Goal: Task Accomplishment & Management: Use online tool/utility

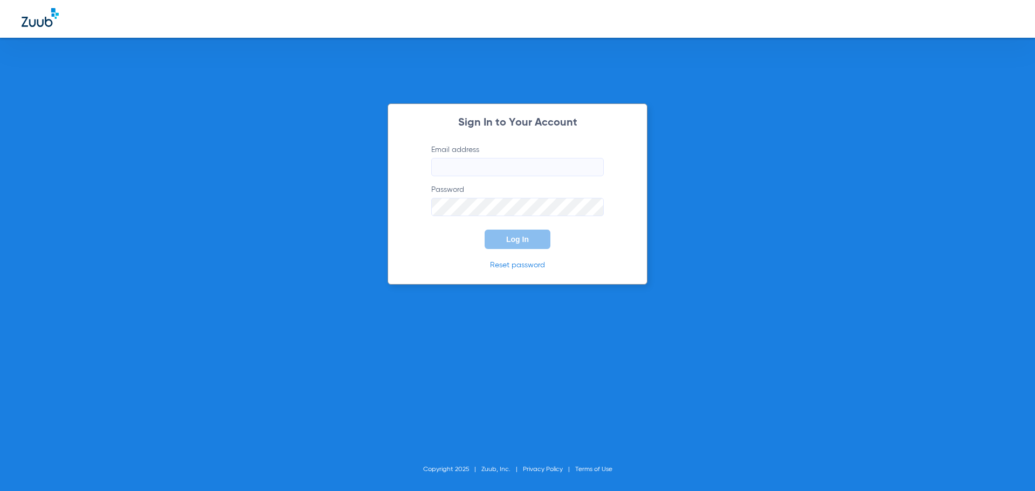
click at [492, 162] on input "Email address" at bounding box center [517, 167] width 172 height 18
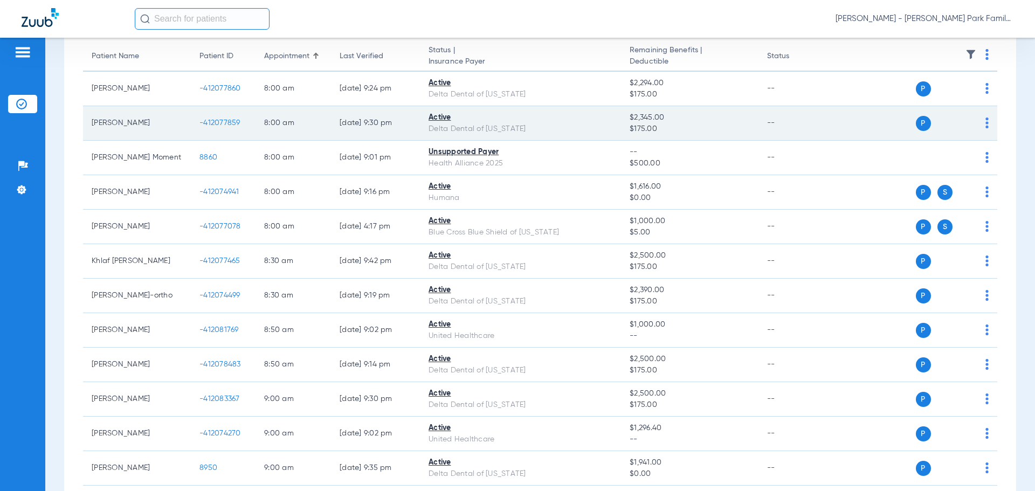
scroll to position [108, 0]
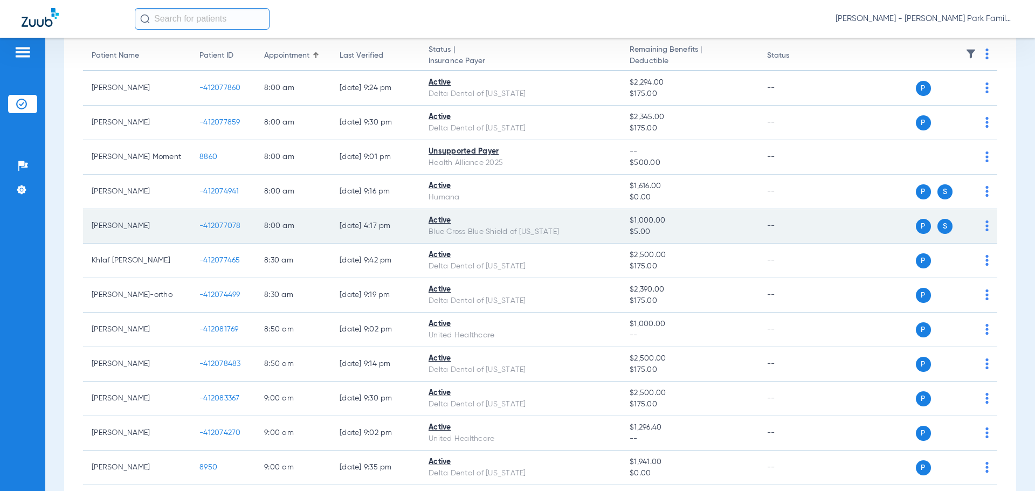
click at [220, 225] on span "-412077078" at bounding box center [219, 226] width 41 height 8
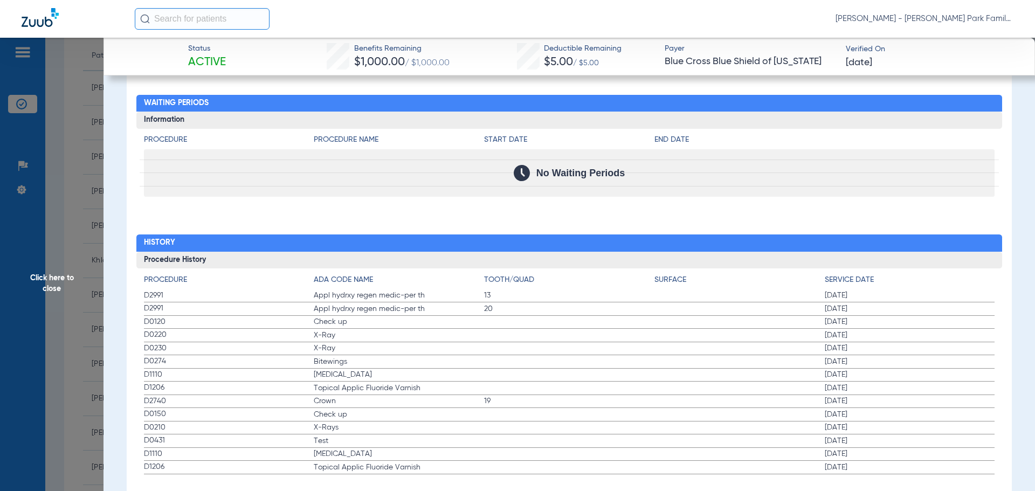
scroll to position [1071, 0]
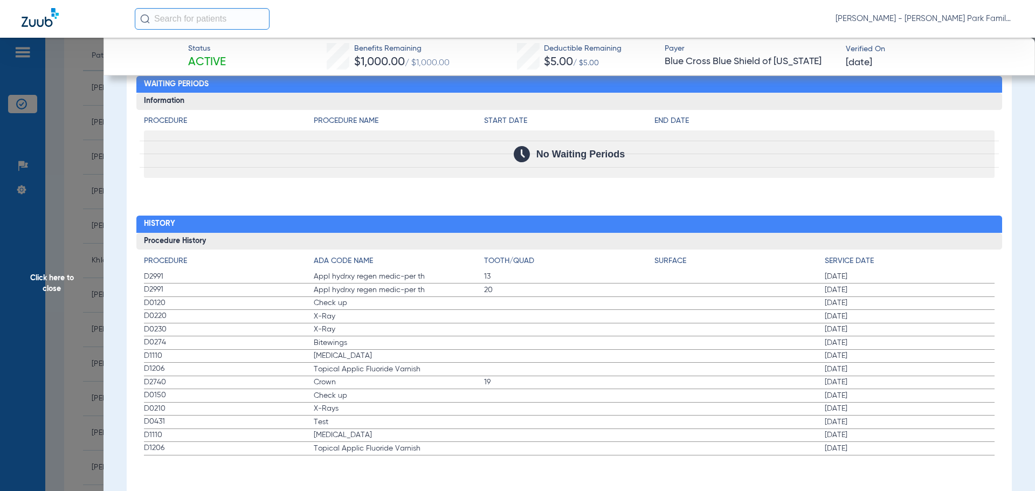
click at [48, 287] on span "Click here to close" at bounding box center [51, 283] width 103 height 491
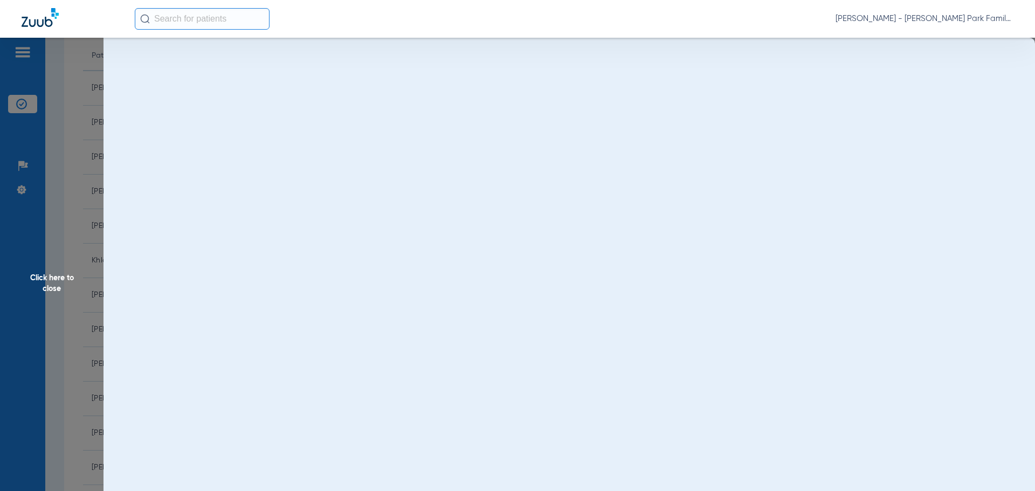
scroll to position [0, 0]
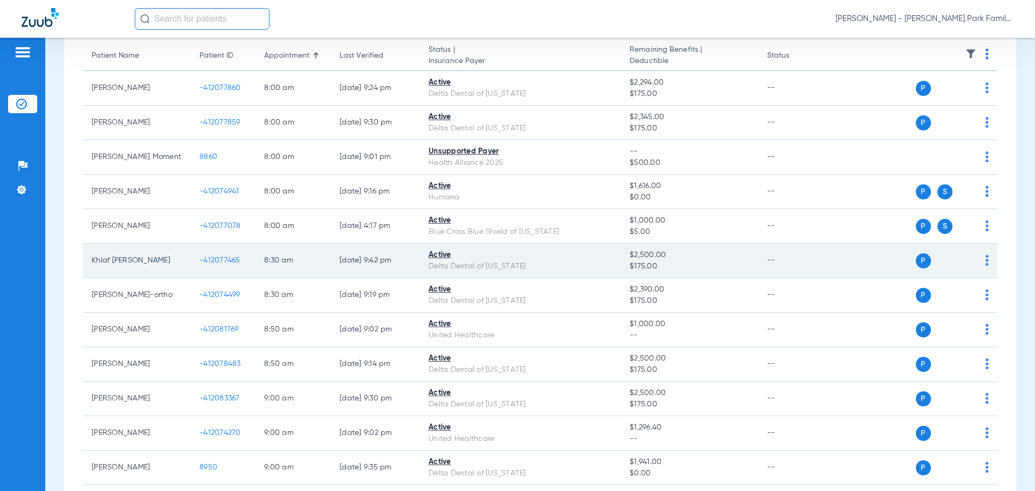
click at [219, 258] on span "-412077465" at bounding box center [219, 260] width 41 height 8
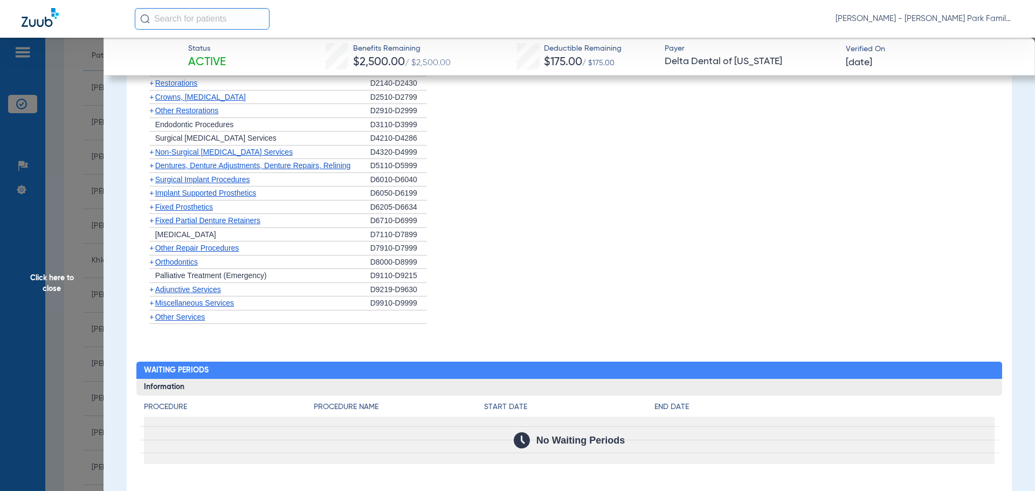
scroll to position [1238, 0]
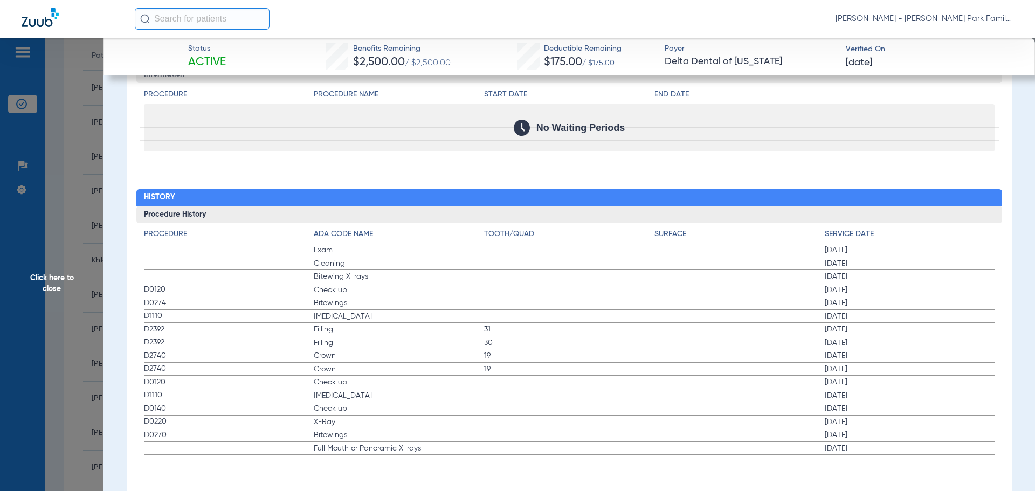
click at [49, 263] on span "Click here to close" at bounding box center [51, 283] width 103 height 491
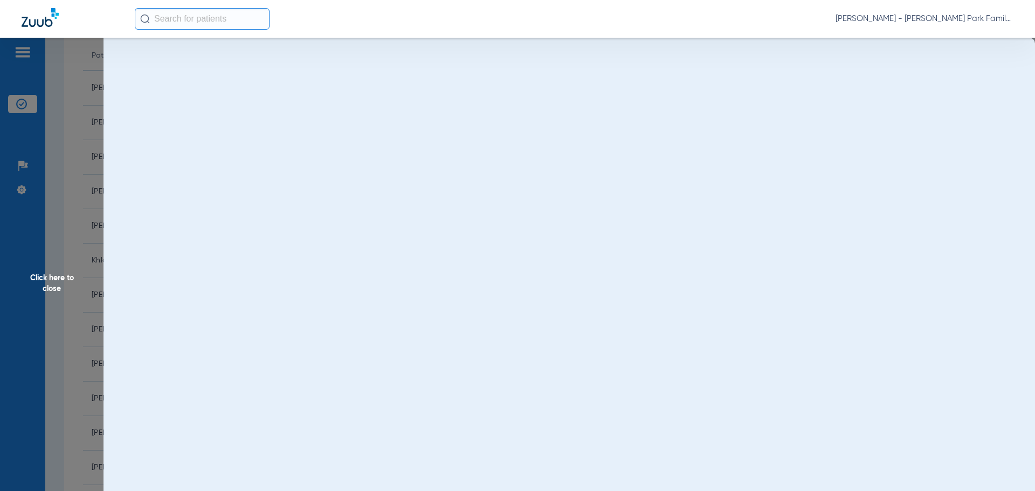
scroll to position [0, 0]
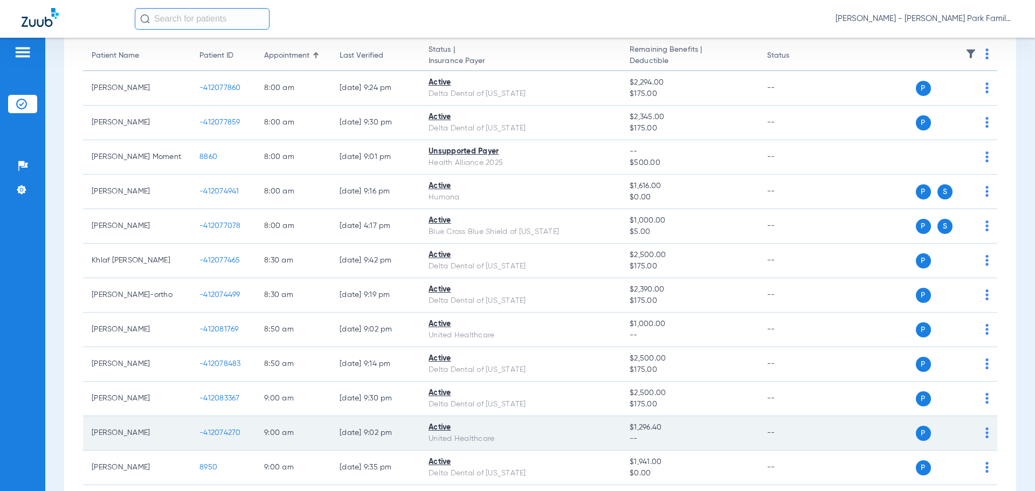
click at [216, 434] on span "-412074270" at bounding box center [219, 433] width 41 height 8
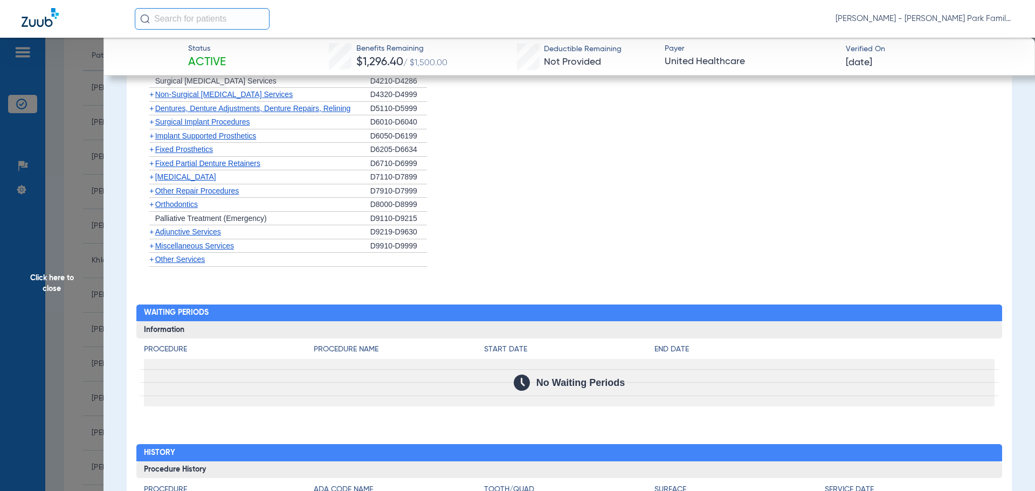
scroll to position [1101, 0]
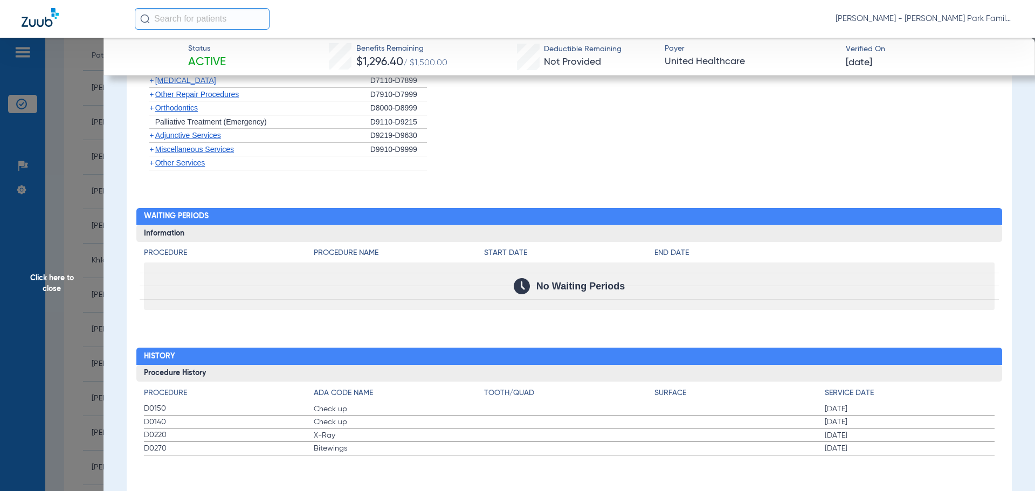
click at [56, 279] on span "Click here to close" at bounding box center [51, 283] width 103 height 491
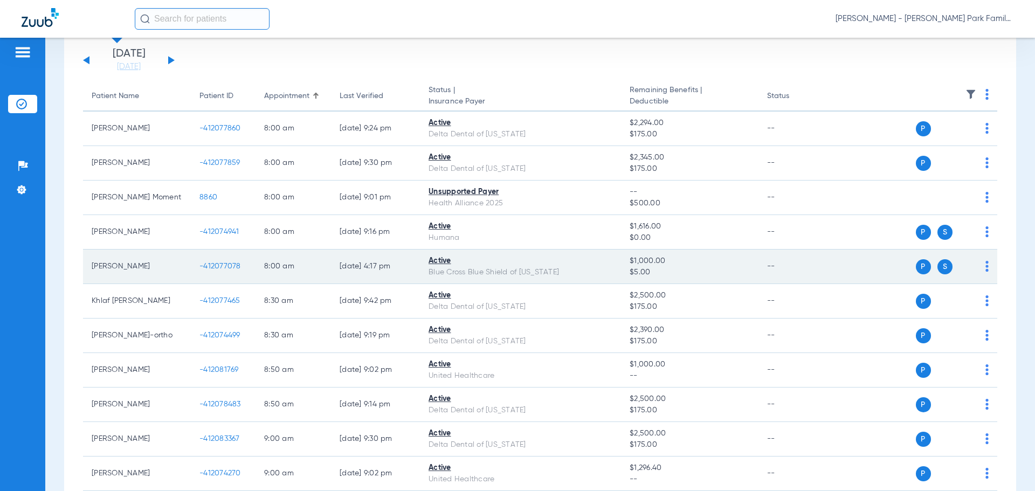
scroll to position [0, 0]
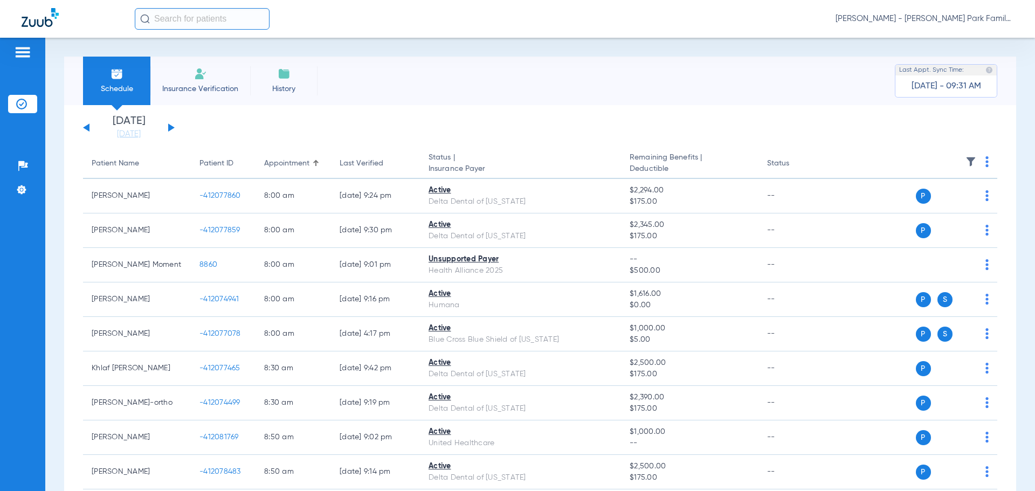
click at [90, 128] on div "[DATE] [DATE] [DATE] [DATE] [DATE] [DATE] [DATE] [DATE] [DATE] [DATE] [DATE] [D…" at bounding box center [129, 128] width 92 height 24
click at [85, 126] on div "[DATE] [DATE] [DATE] [DATE] [DATE] [DATE] [DATE] [DATE] [DATE] [DATE] [DATE] [D…" at bounding box center [129, 128] width 92 height 24
click at [85, 129] on div "[DATE] [DATE] [DATE] [DATE] [DATE] [DATE] [DATE] [DATE] [DATE] [DATE] [DATE] [D…" at bounding box center [129, 128] width 92 height 24
click at [87, 128] on button at bounding box center [86, 127] width 6 height 8
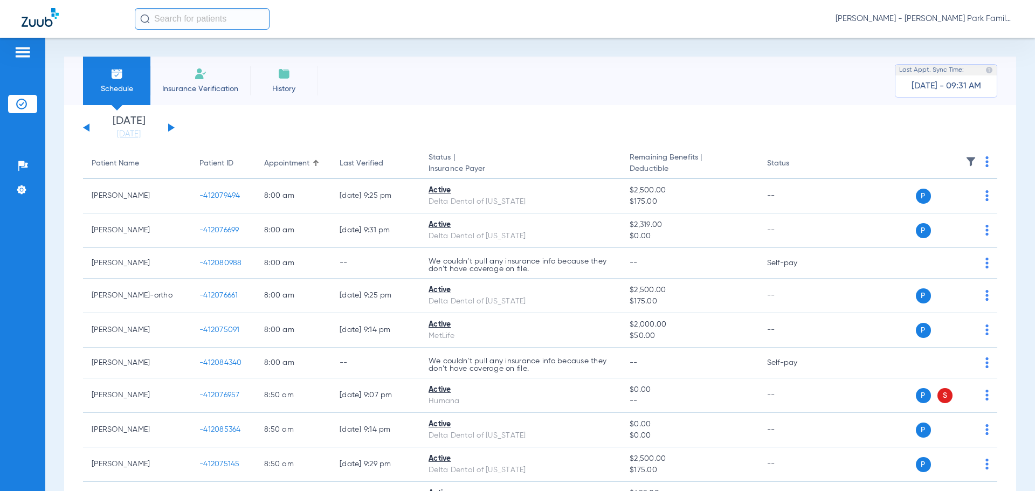
click at [169, 129] on button at bounding box center [171, 127] width 6 height 8
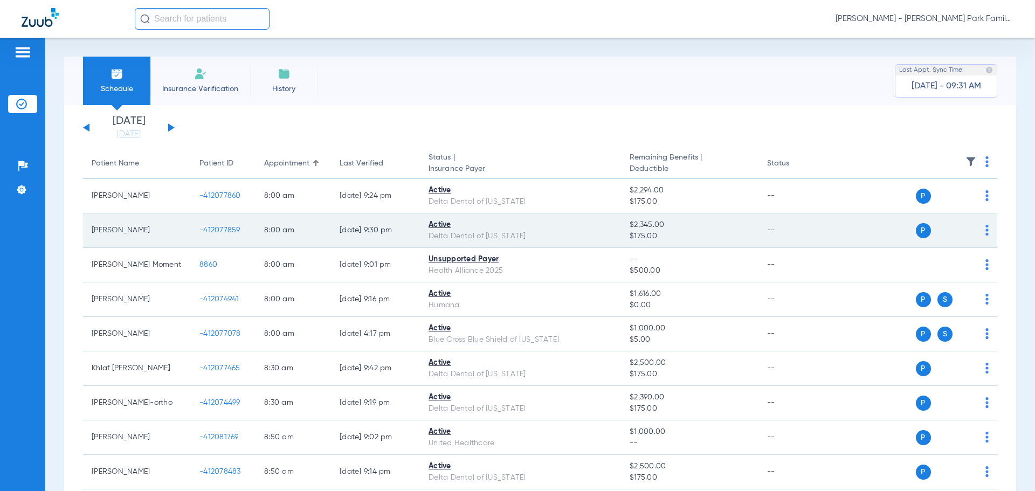
click at [214, 230] on span "-412077859" at bounding box center [219, 230] width 41 height 8
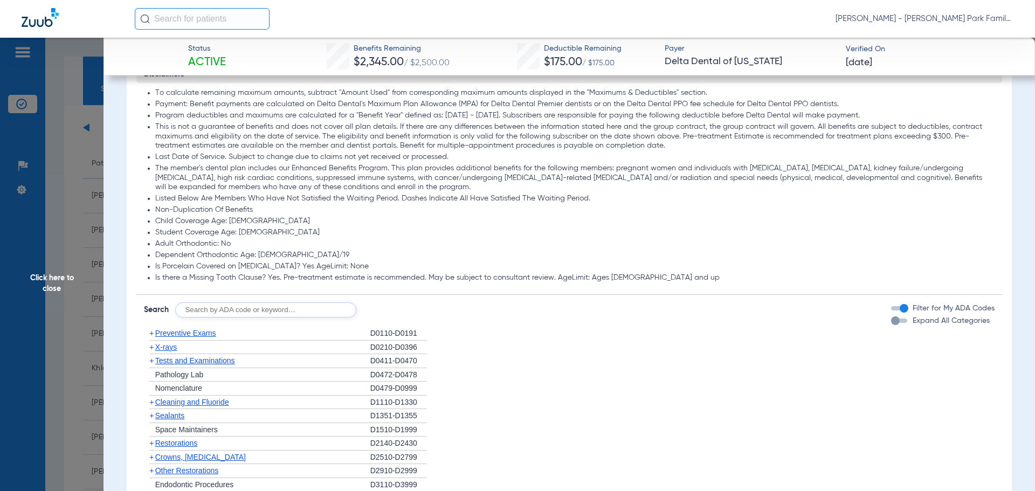
scroll to position [1159, 0]
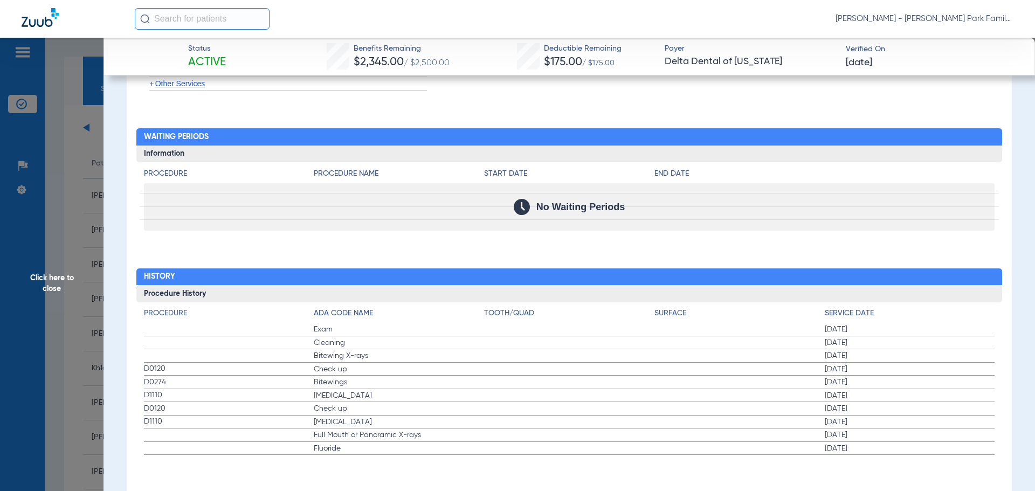
click at [39, 277] on span "Click here to close" at bounding box center [51, 283] width 103 height 491
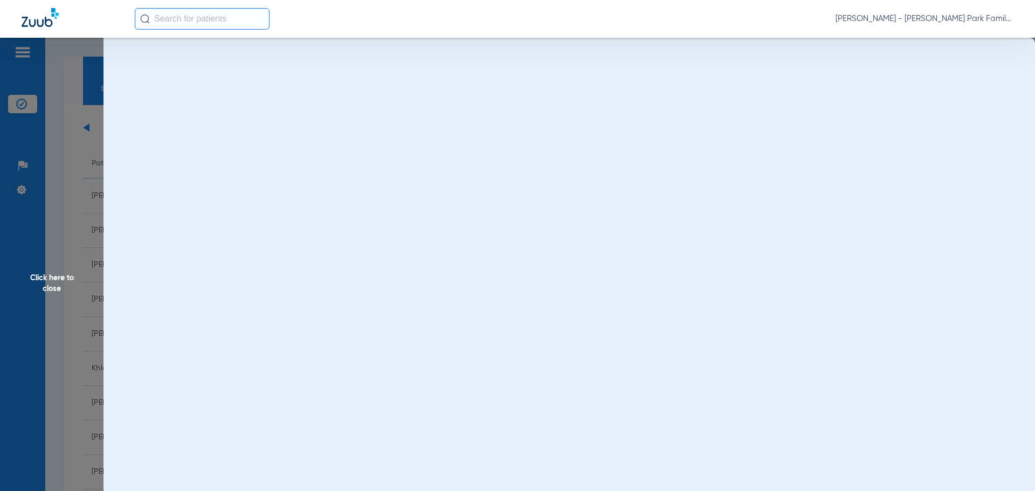
scroll to position [0, 0]
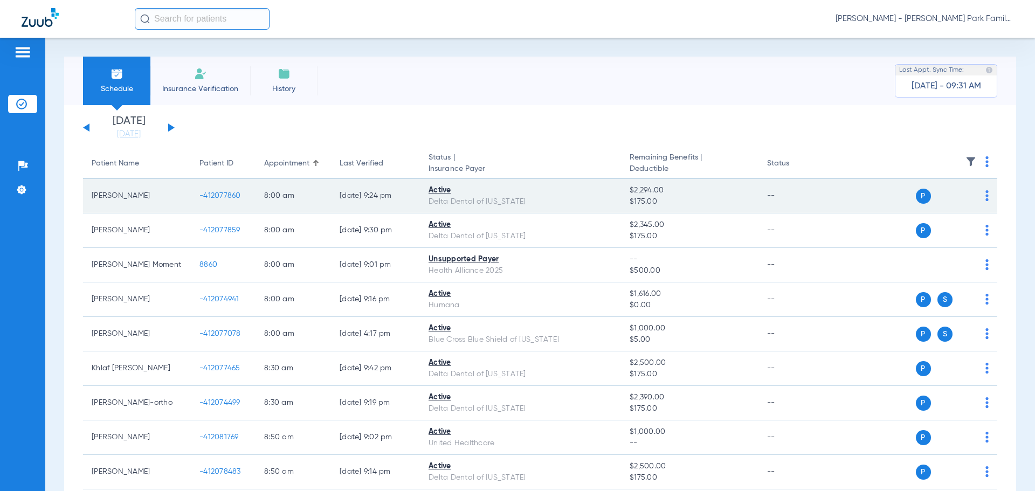
click at [227, 197] on span "-412077860" at bounding box center [219, 196] width 41 height 8
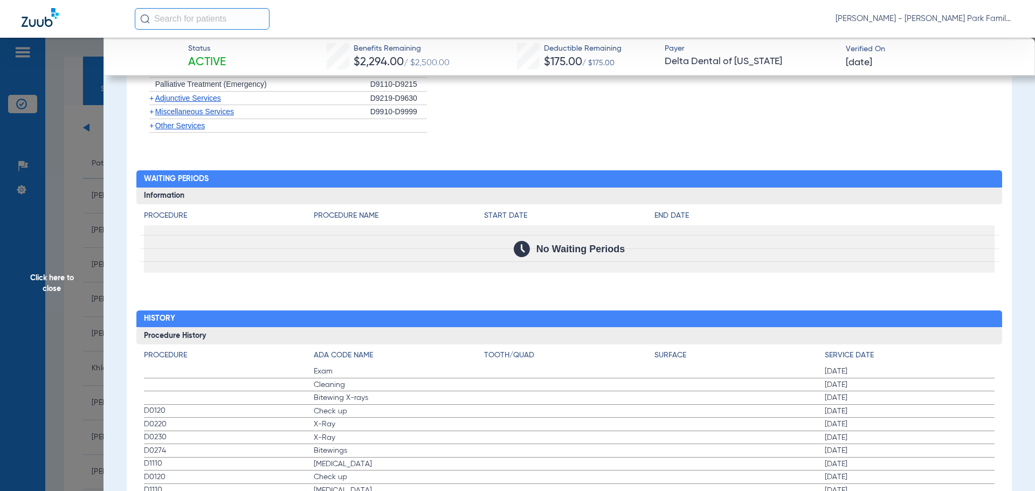
scroll to position [1171, 0]
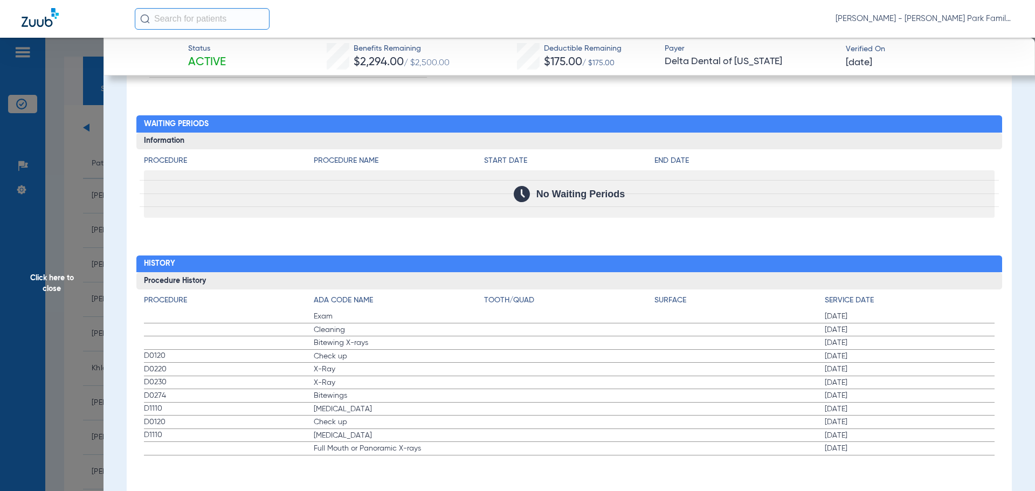
click at [45, 272] on span "Click here to close" at bounding box center [51, 283] width 103 height 491
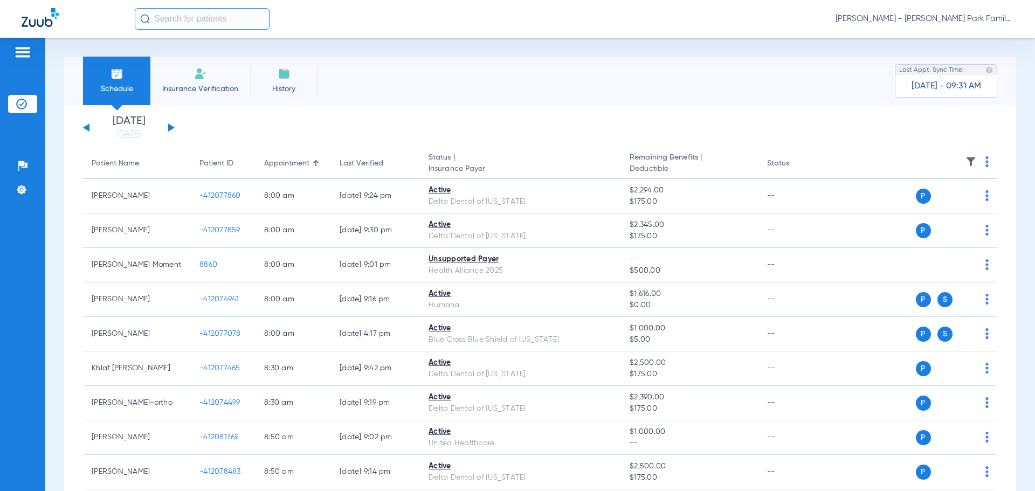
click at [965, 165] on img at bounding box center [970, 161] width 11 height 11
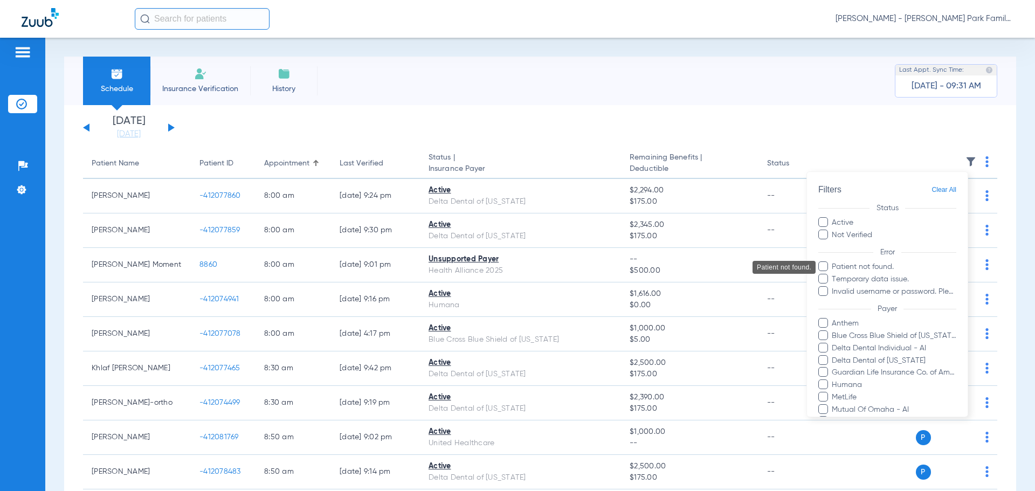
scroll to position [172, 0]
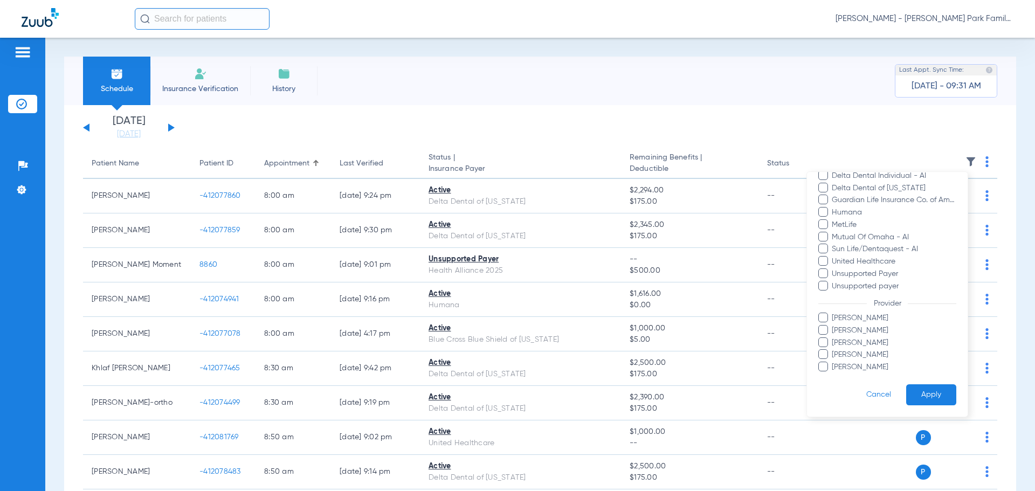
click at [824, 326] on span at bounding box center [823, 330] width 10 height 10
click at [833, 338] on input "[PERSON_NAME]" at bounding box center [833, 338] width 0 height 0
click at [824, 337] on span at bounding box center [823, 342] width 10 height 10
click at [833, 350] on input "[PERSON_NAME]" at bounding box center [833, 350] width 0 height 0
click at [827, 366] on span at bounding box center [823, 367] width 10 height 10
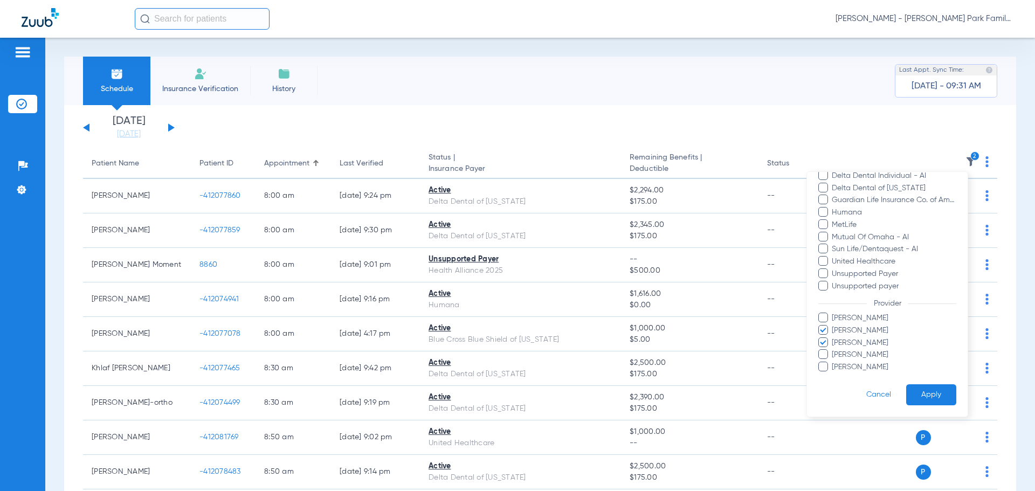
click at [833, 375] on input "[PERSON_NAME]" at bounding box center [833, 375] width 0 height 0
click at [940, 389] on button "Apply" at bounding box center [931, 394] width 50 height 21
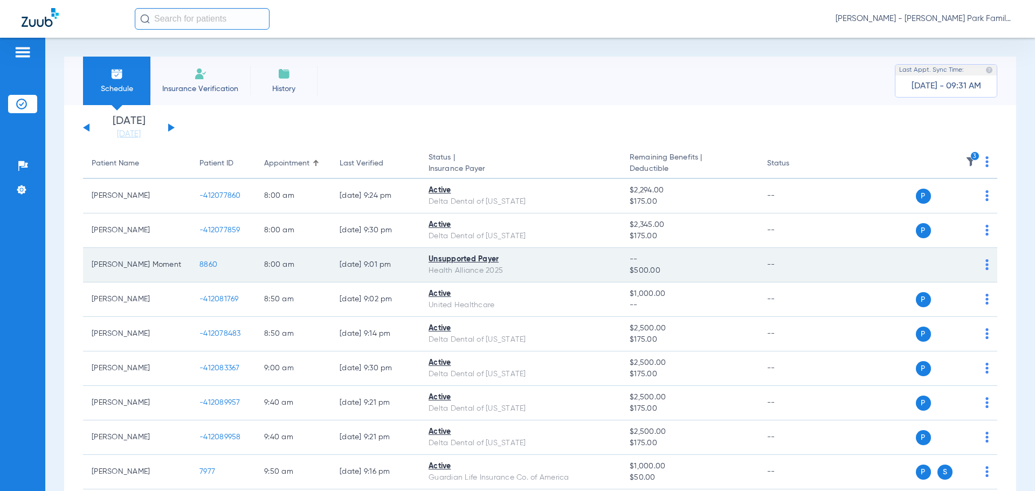
click at [209, 269] on td "8860" at bounding box center [223, 265] width 65 height 34
click at [208, 266] on span "8860" at bounding box center [208, 265] width 18 height 8
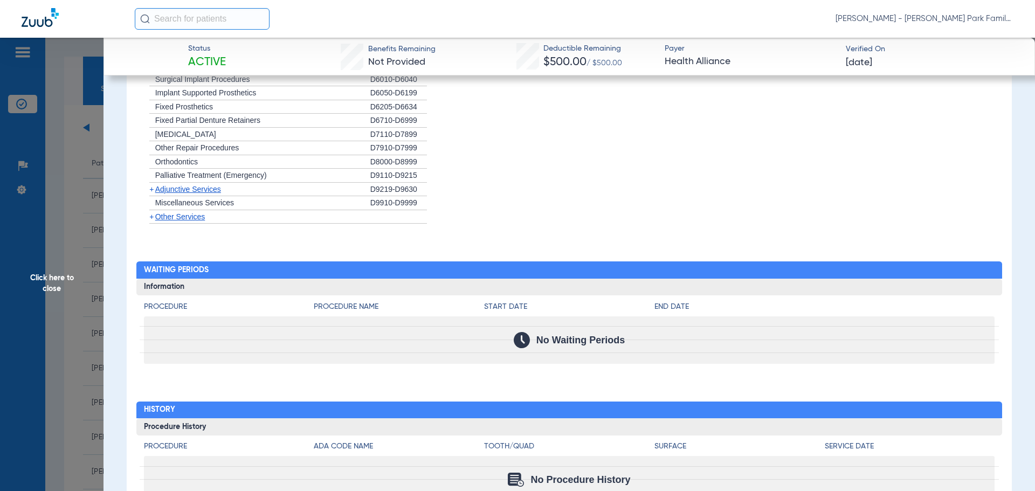
scroll to position [1090, 0]
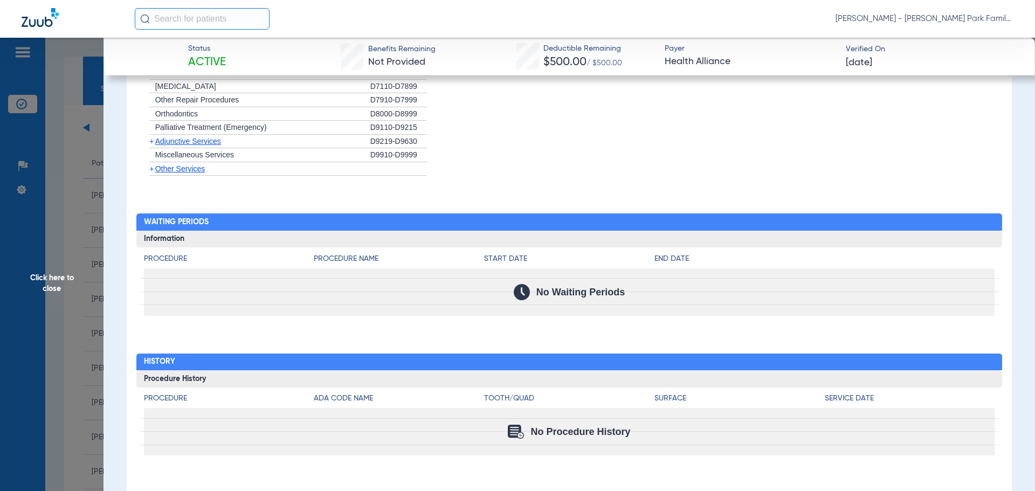
click at [57, 357] on span "Click here to close" at bounding box center [51, 283] width 103 height 491
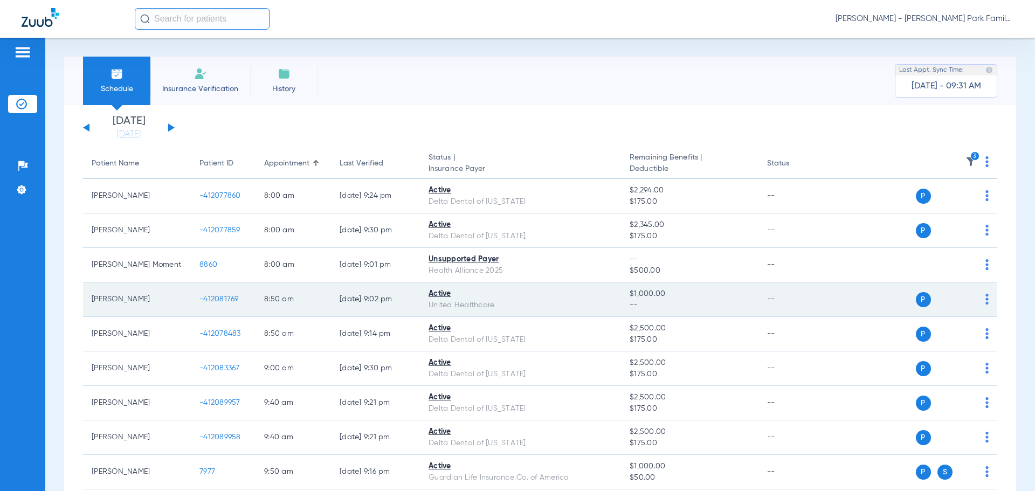
click at [216, 301] on span "-412081769" at bounding box center [218, 299] width 39 height 8
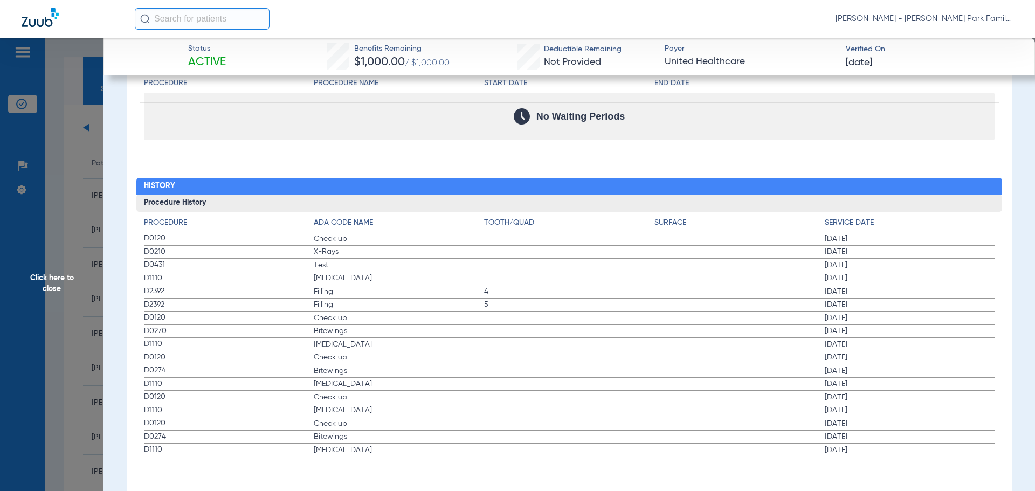
scroll to position [1308, 0]
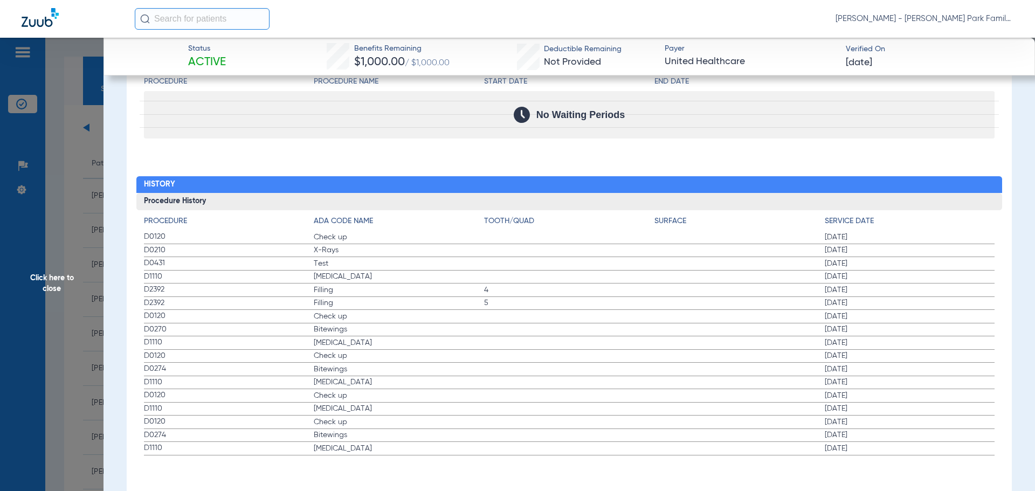
click at [66, 351] on span "Click here to close" at bounding box center [51, 283] width 103 height 491
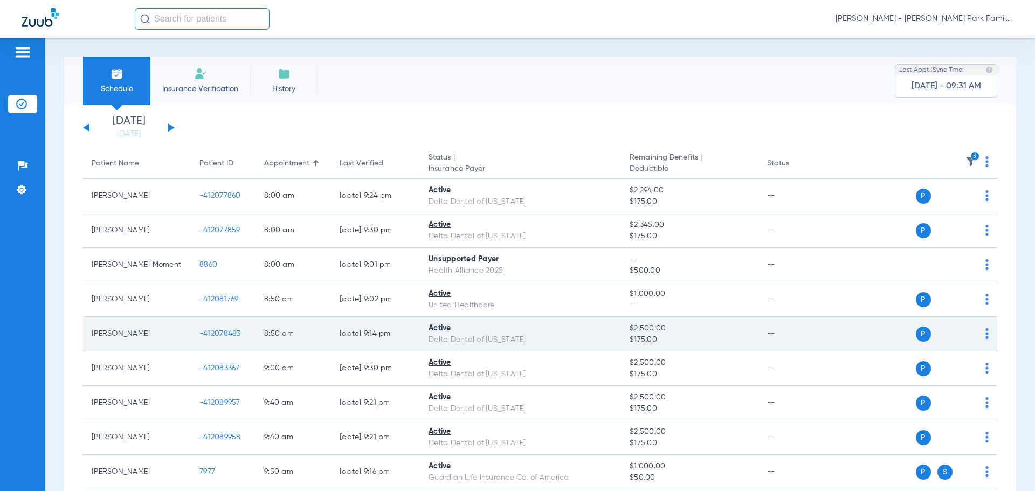
click at [216, 332] on span "-412078483" at bounding box center [219, 334] width 41 height 8
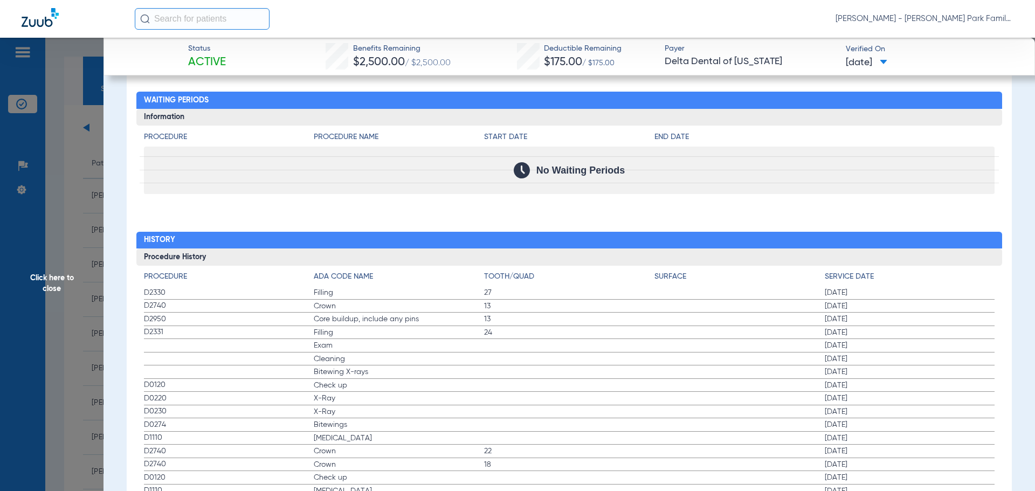
scroll to position [1264, 0]
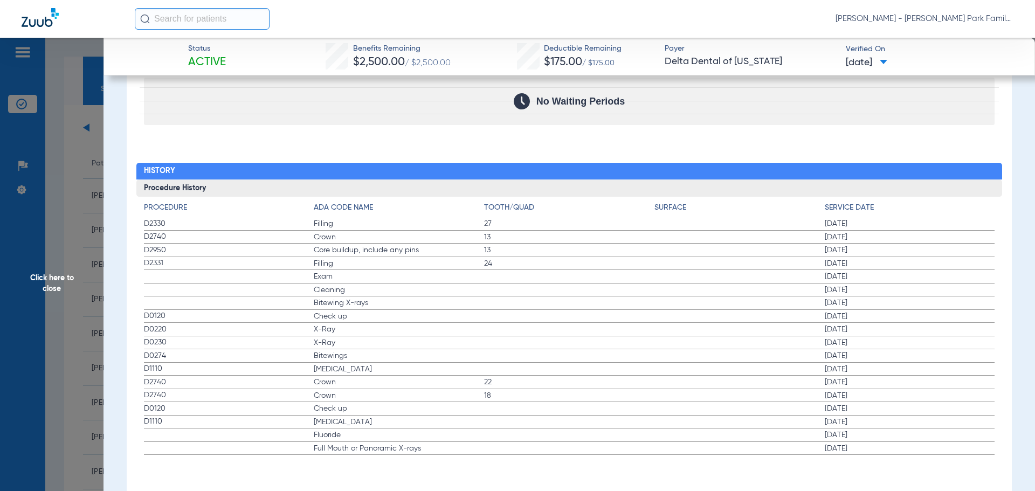
click at [71, 288] on span "Click here to close" at bounding box center [51, 283] width 103 height 491
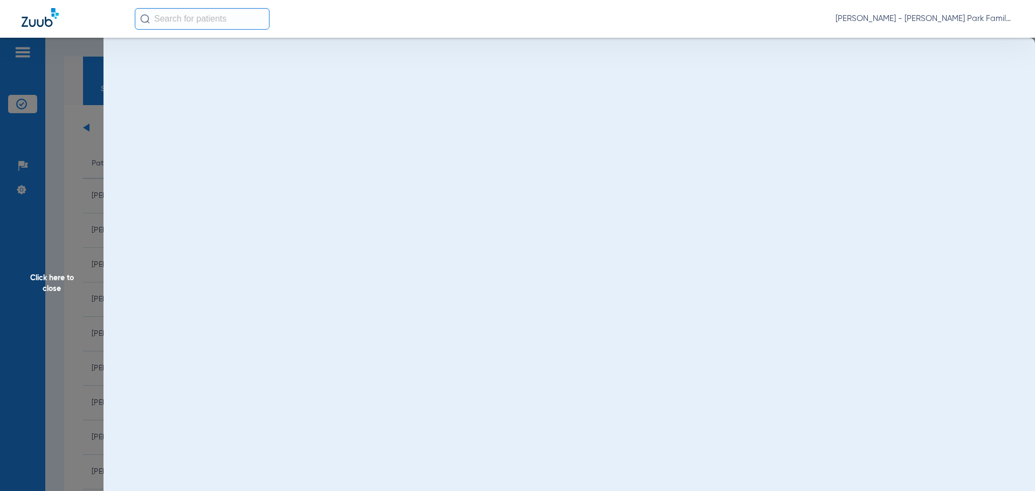
scroll to position [0, 0]
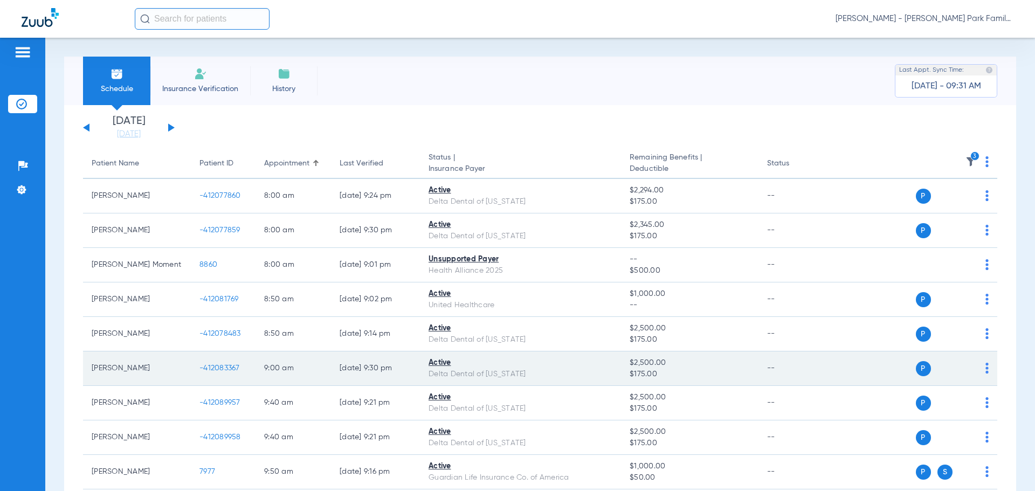
click at [219, 367] on span "-412083367" at bounding box center [219, 368] width 40 height 8
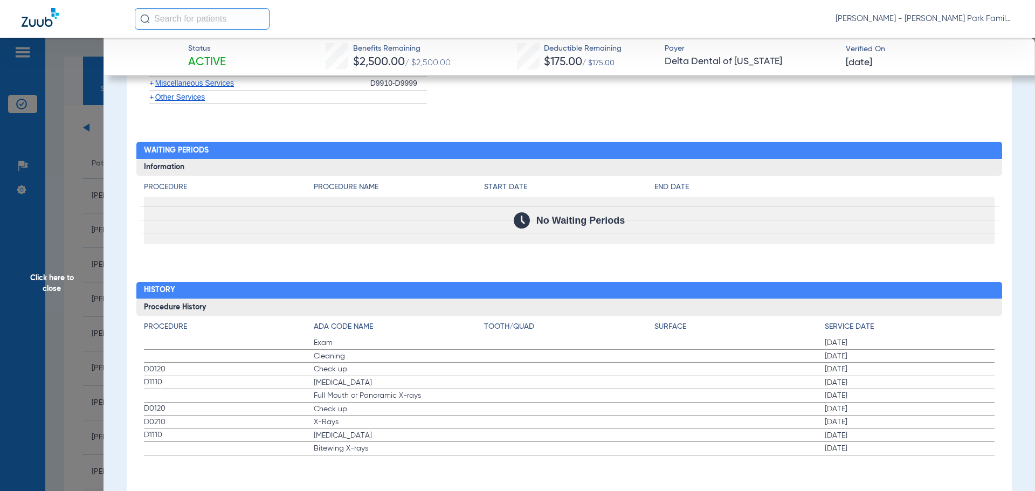
scroll to position [1145, 0]
click at [67, 296] on span "Click here to close" at bounding box center [51, 283] width 103 height 491
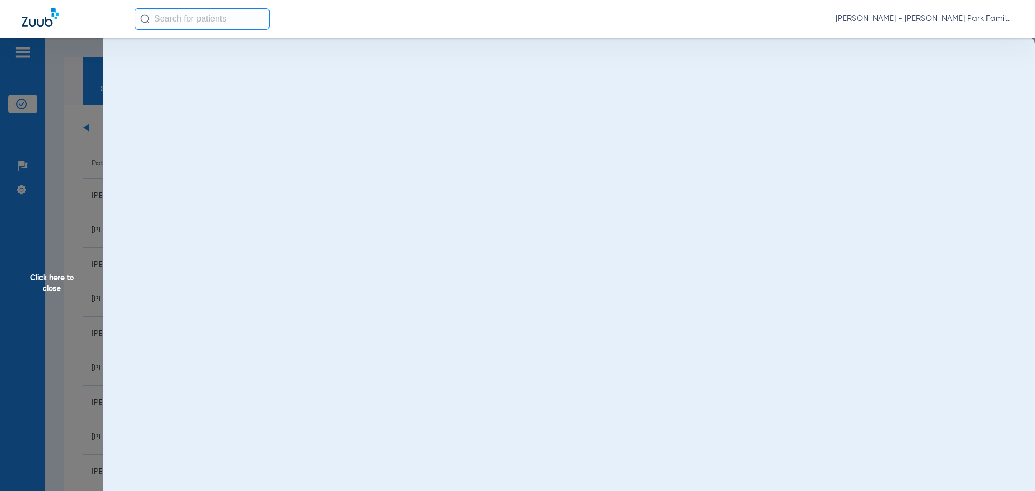
scroll to position [0, 0]
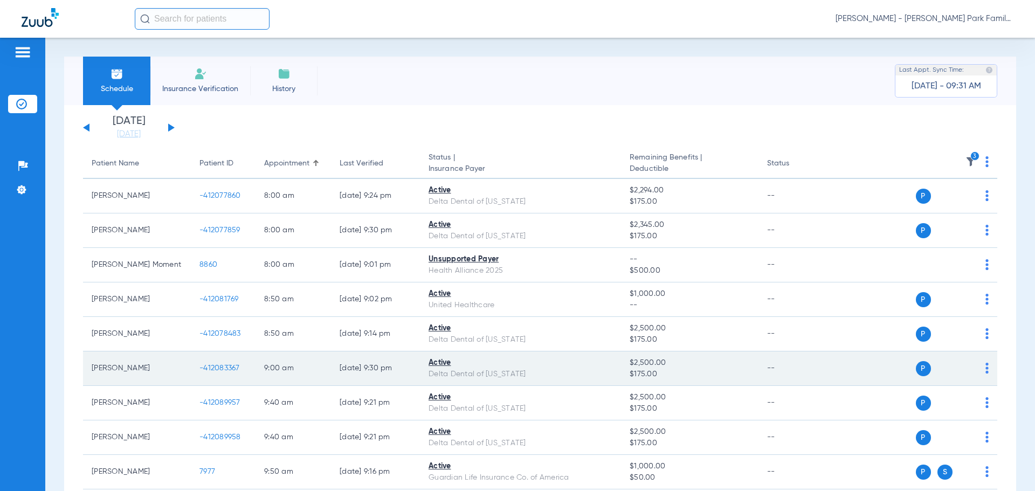
click at [231, 369] on span "-412083367" at bounding box center [219, 368] width 40 height 8
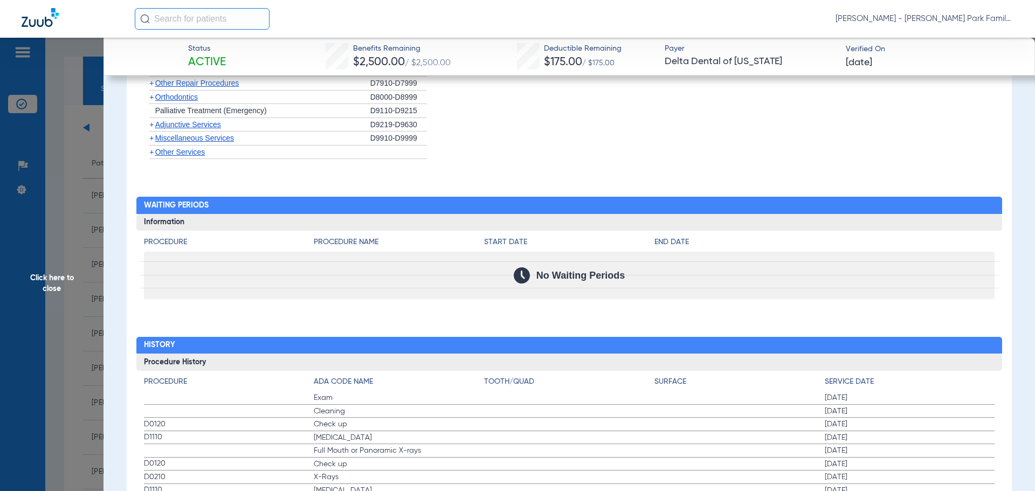
scroll to position [1145, 0]
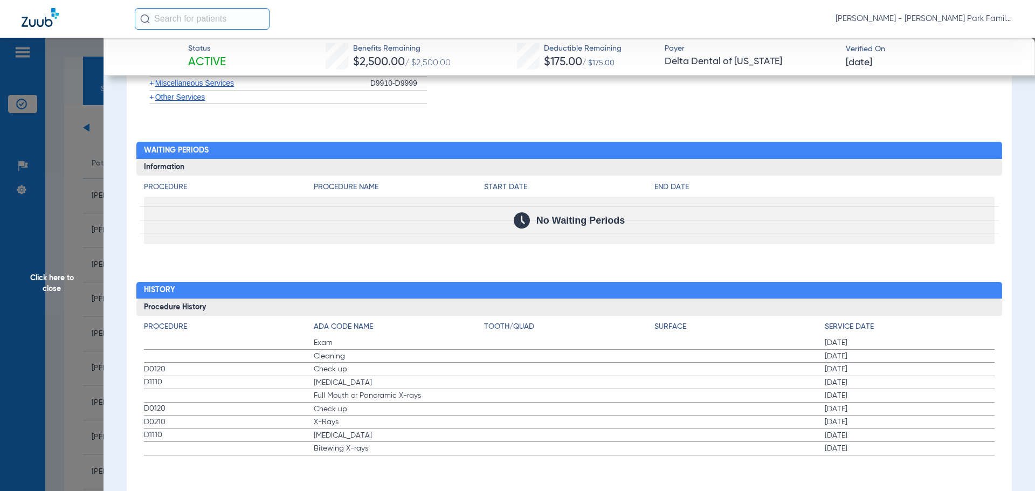
click at [51, 315] on span "Click here to close" at bounding box center [51, 283] width 103 height 491
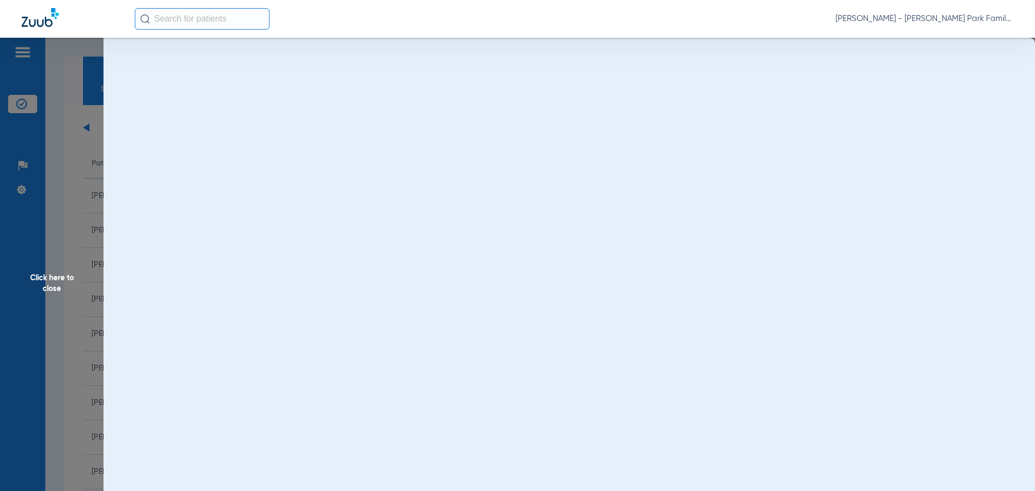
scroll to position [0, 0]
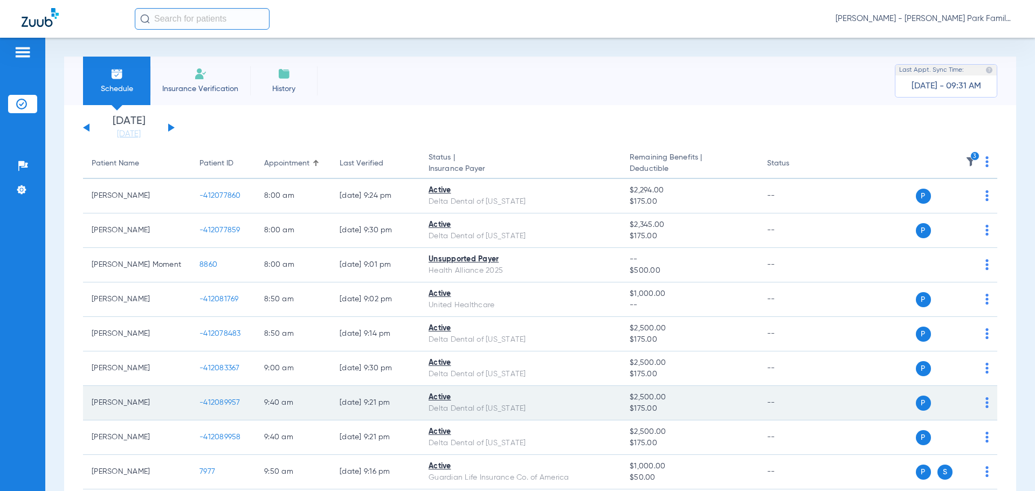
click at [226, 405] on span "-412089957" at bounding box center [219, 403] width 41 height 8
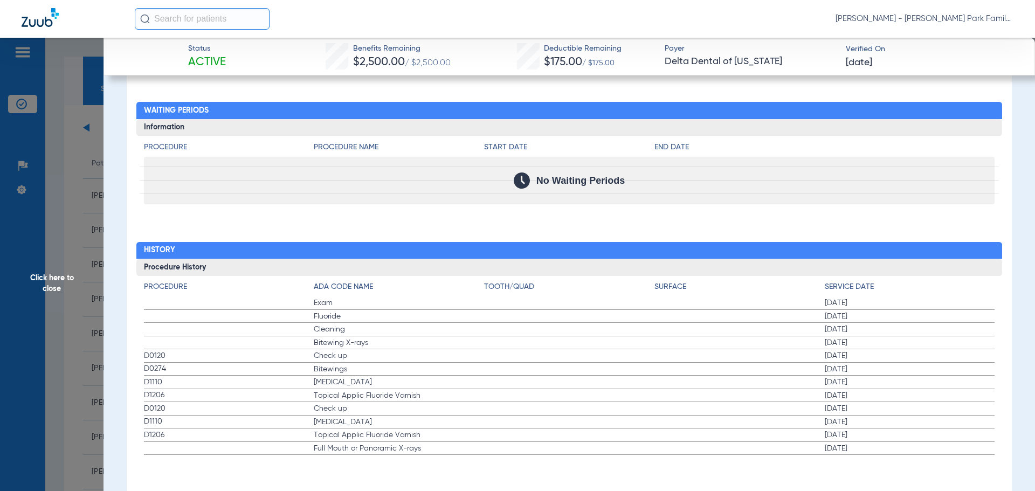
scroll to position [1185, 0]
click at [39, 385] on span "Click here to close" at bounding box center [51, 283] width 103 height 491
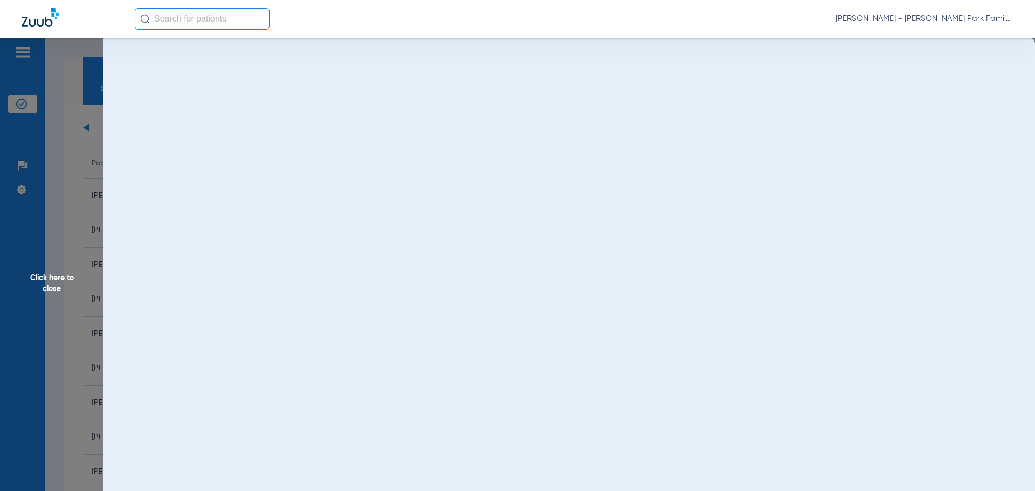
scroll to position [0, 0]
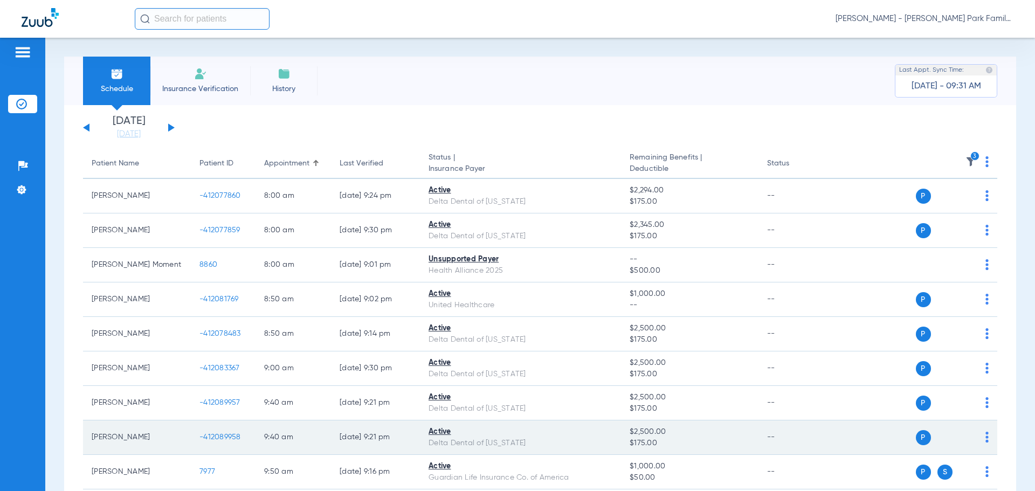
click at [226, 443] on td "-412089958" at bounding box center [223, 437] width 65 height 34
click at [224, 439] on span "-412089958" at bounding box center [219, 437] width 41 height 8
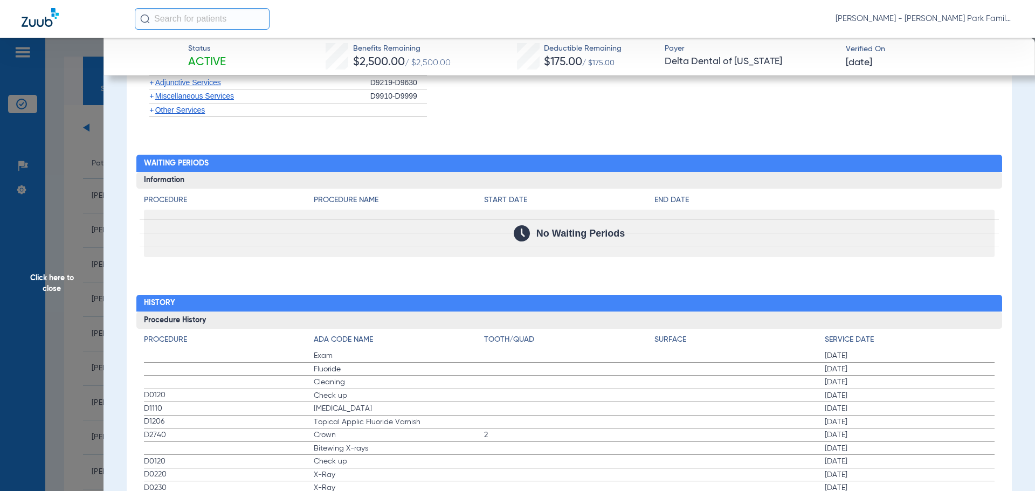
scroll to position [1277, 0]
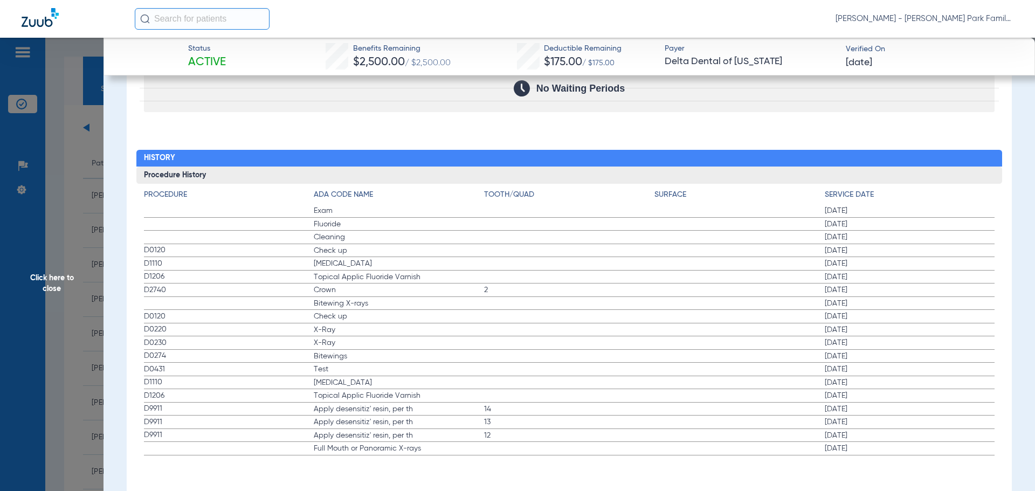
click at [67, 360] on span "Click here to close" at bounding box center [51, 283] width 103 height 491
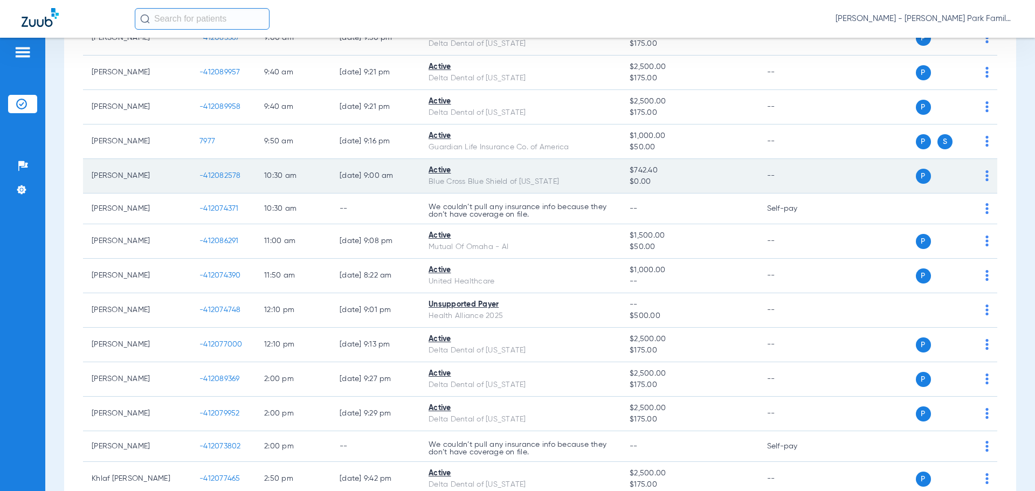
scroll to position [323, 0]
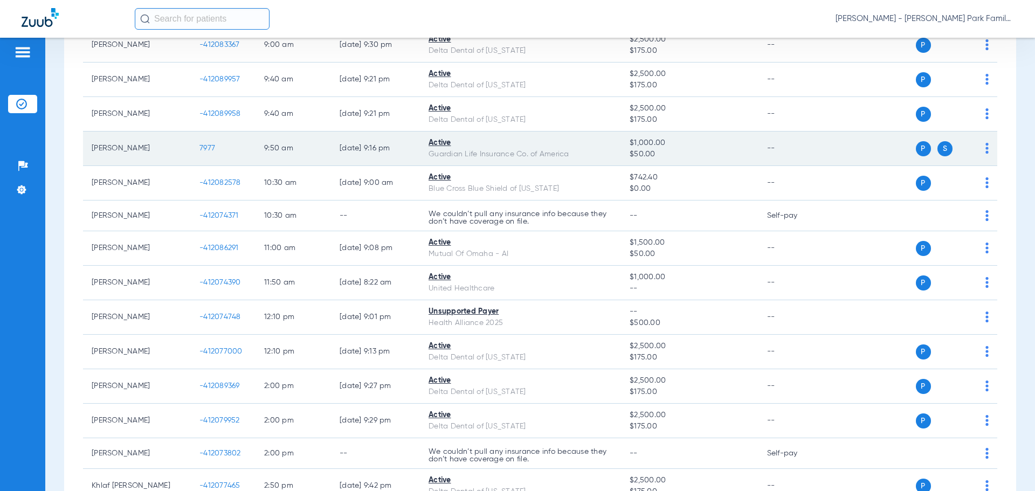
click at [204, 149] on span "7977" at bounding box center [207, 148] width 16 height 8
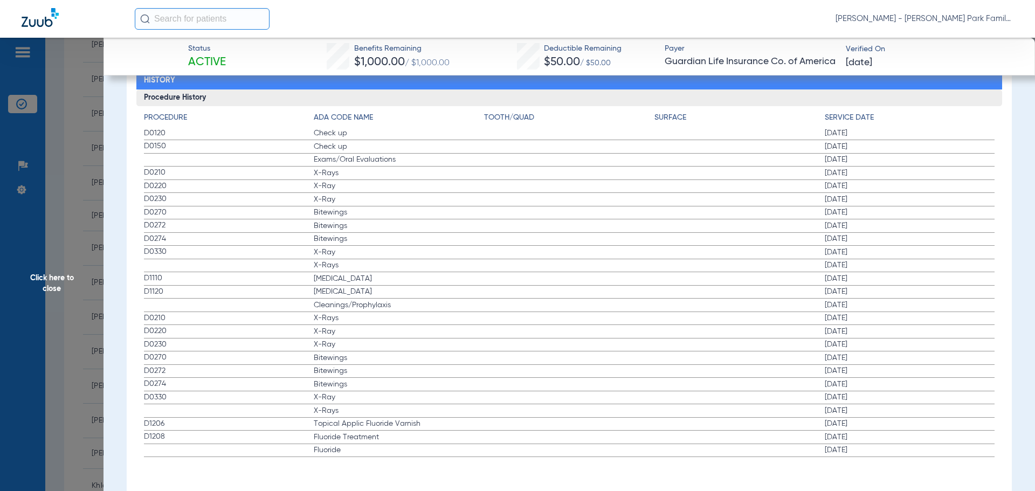
scroll to position [1572, 0]
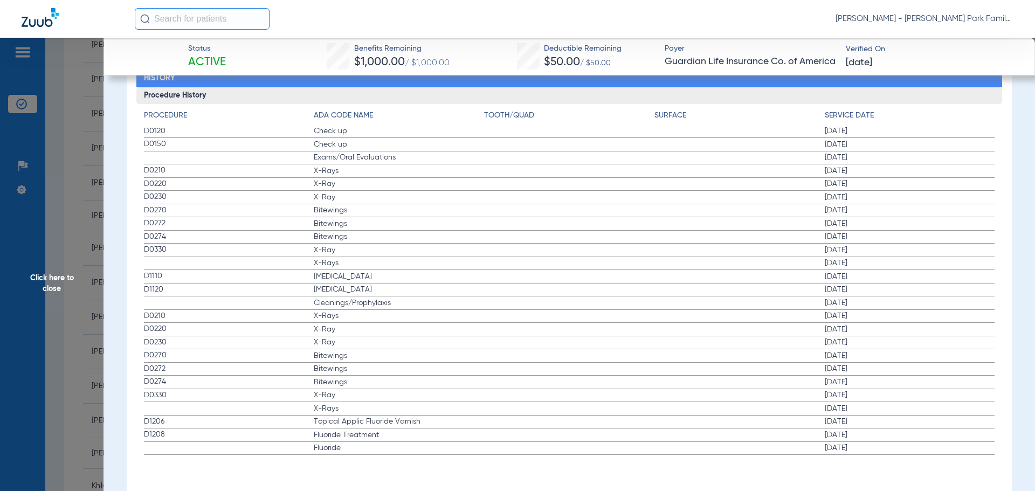
click at [55, 268] on span "Click here to close" at bounding box center [51, 283] width 103 height 491
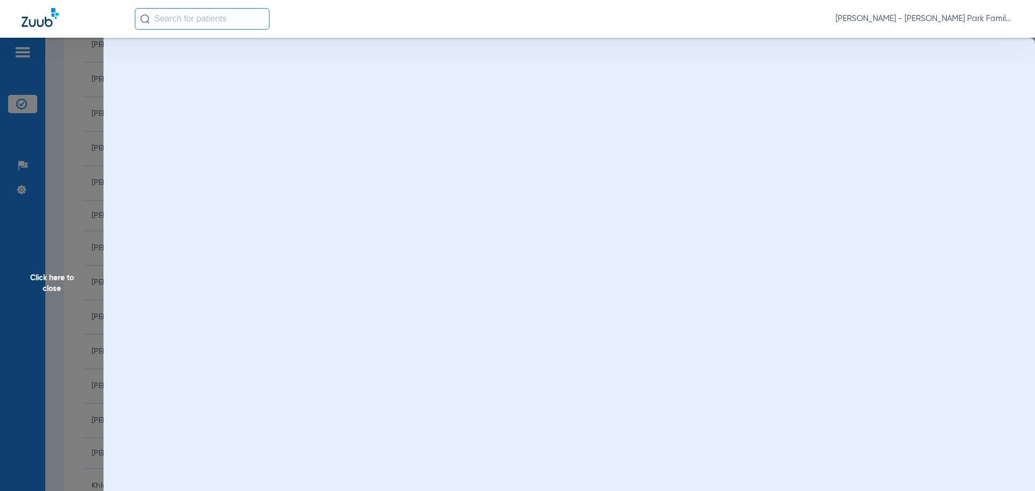
scroll to position [0, 0]
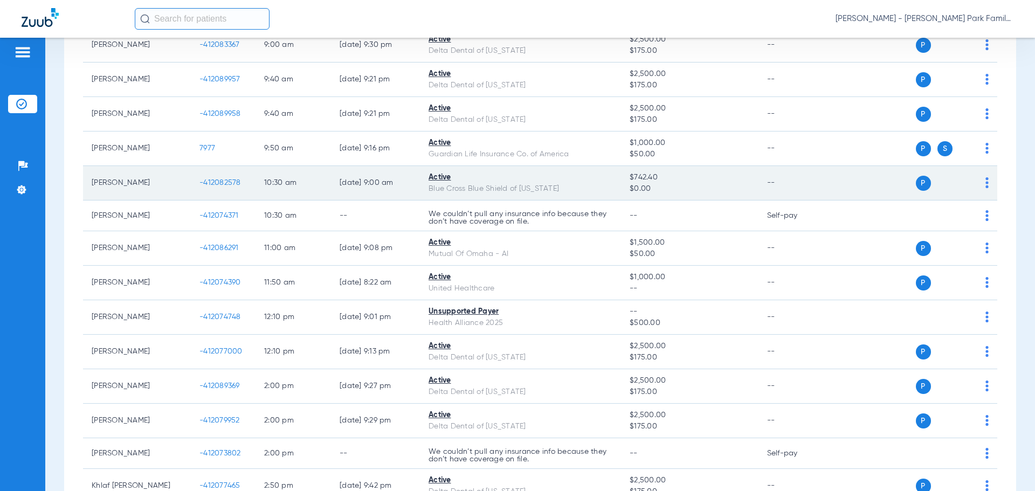
click at [223, 187] on td "-412082578" at bounding box center [223, 183] width 65 height 34
click at [223, 182] on span "-412082578" at bounding box center [219, 183] width 41 height 8
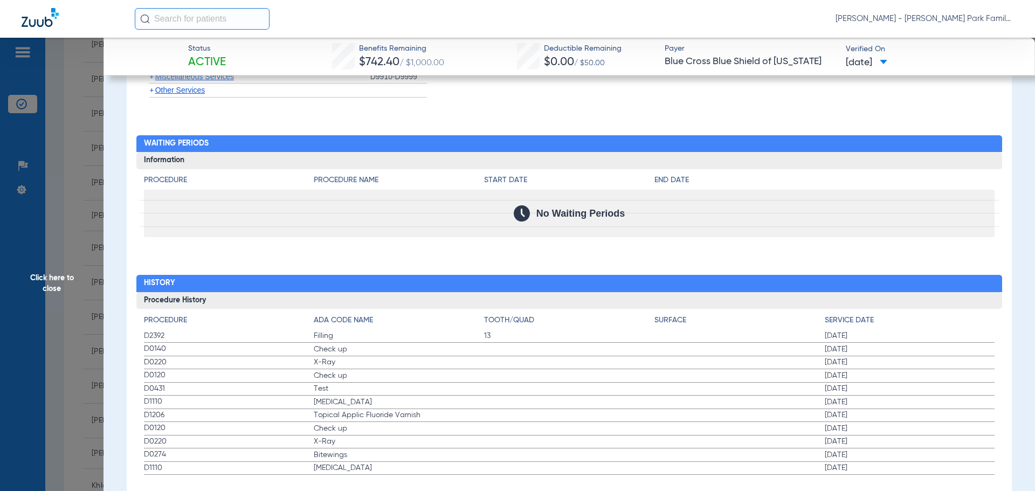
scroll to position [1031, 0]
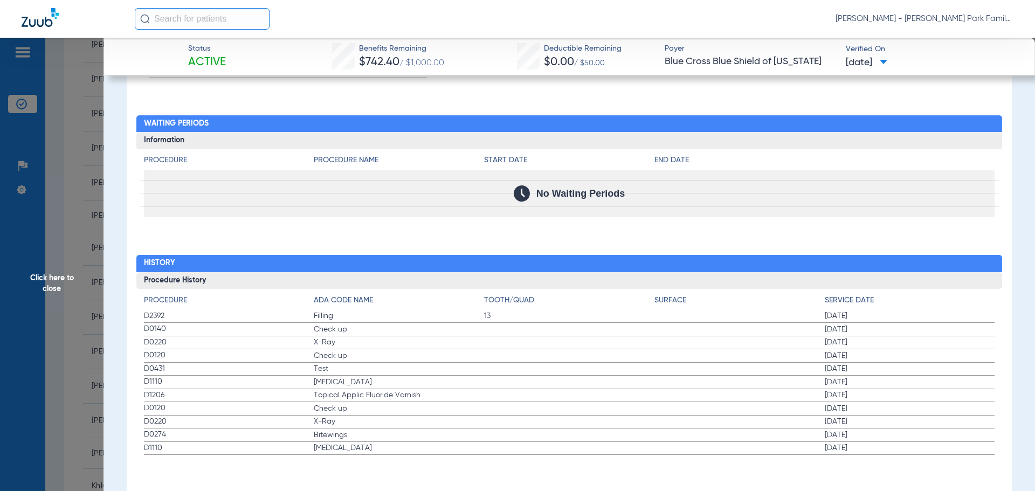
click at [52, 276] on span "Click here to close" at bounding box center [51, 283] width 103 height 491
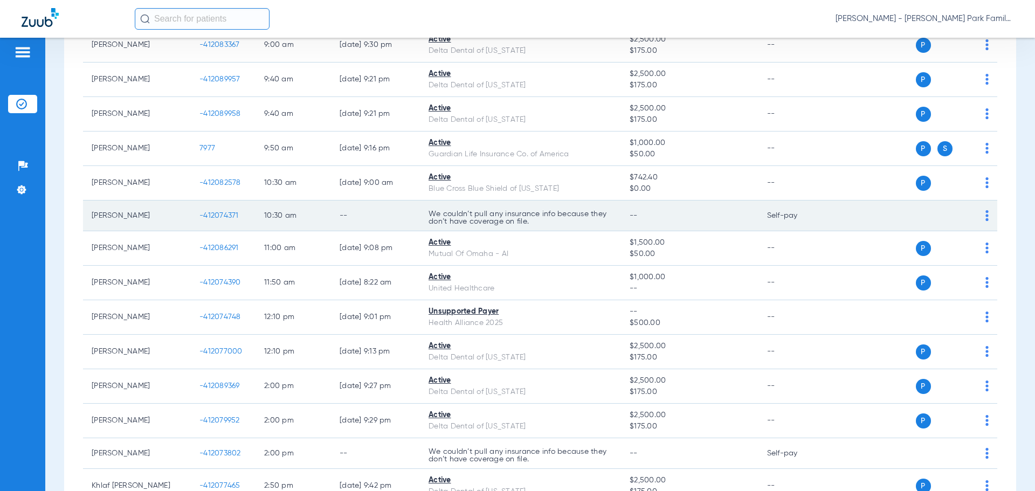
click at [226, 214] on span "-412074371" at bounding box center [218, 216] width 39 height 8
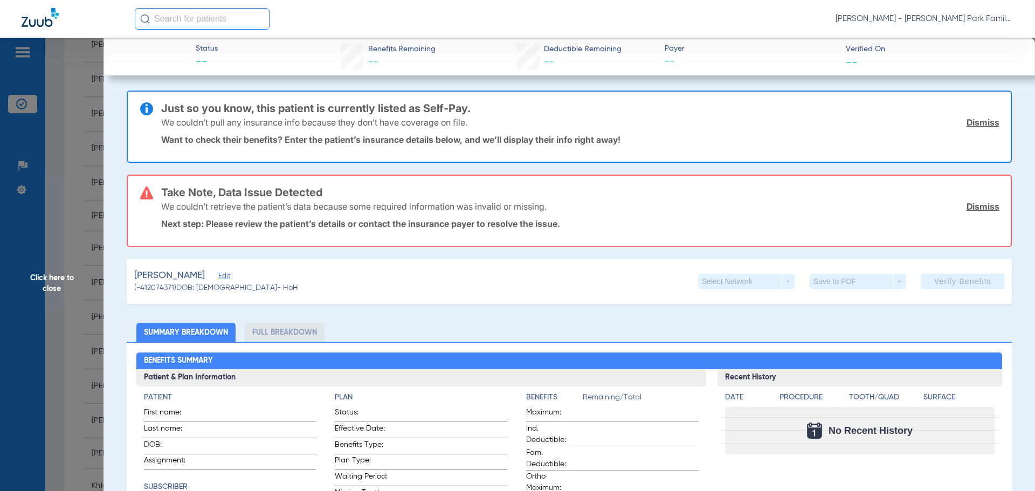
scroll to position [555, 0]
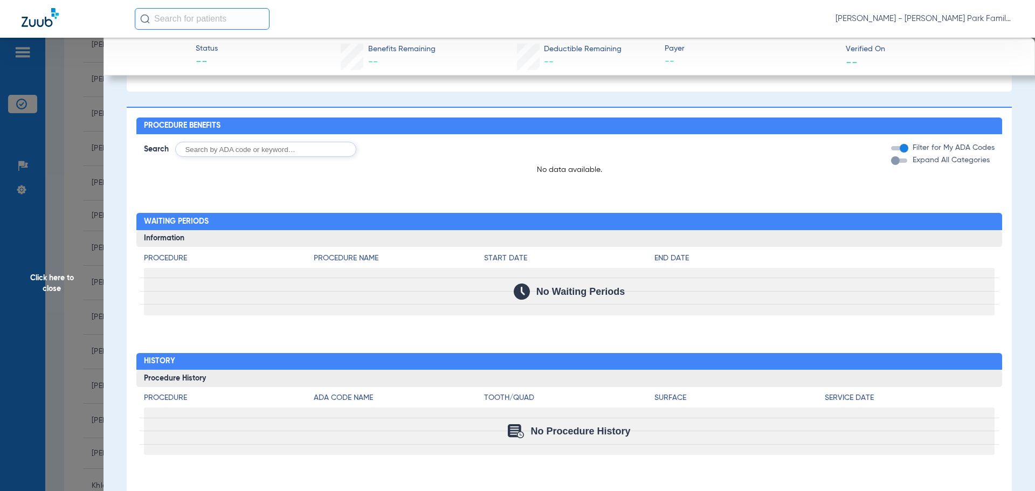
click at [44, 275] on span "Click here to close" at bounding box center [51, 283] width 103 height 491
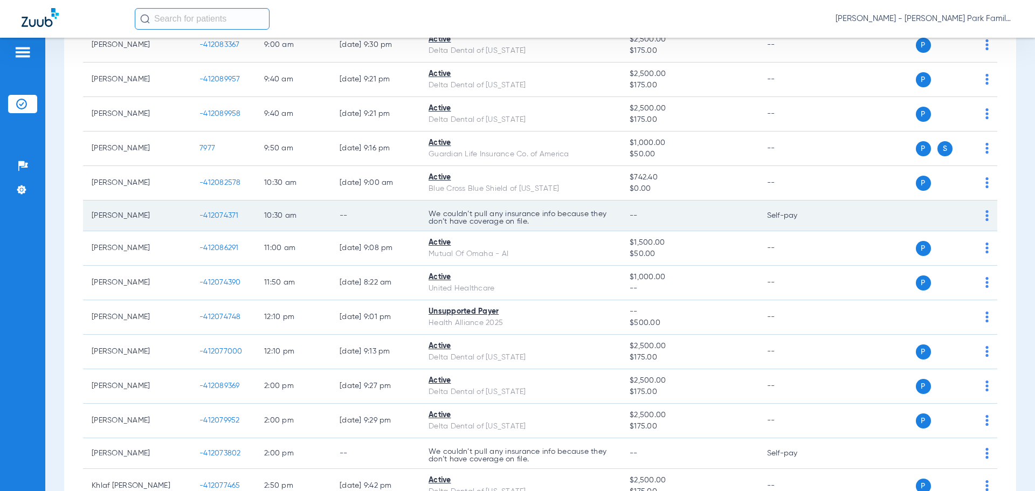
click at [226, 215] on span "-412074371" at bounding box center [218, 216] width 39 height 8
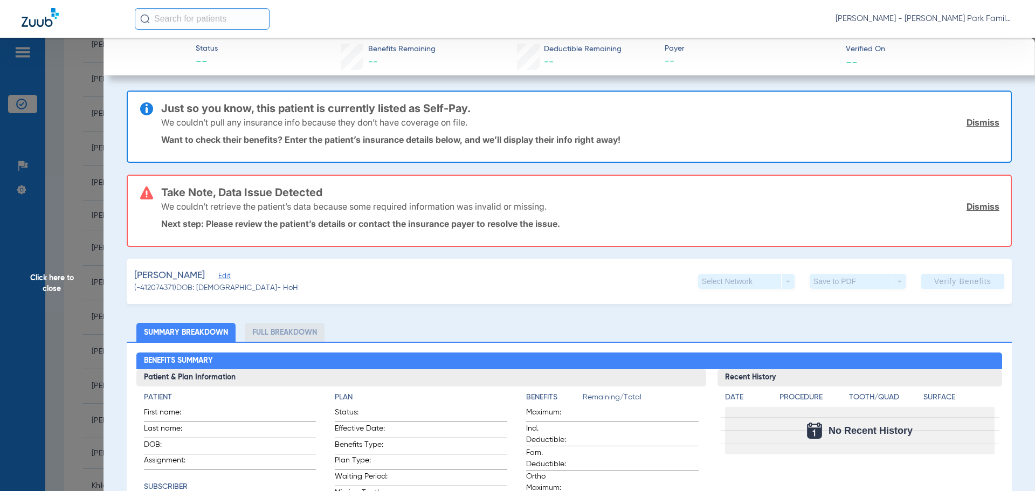
scroll to position [555, 0]
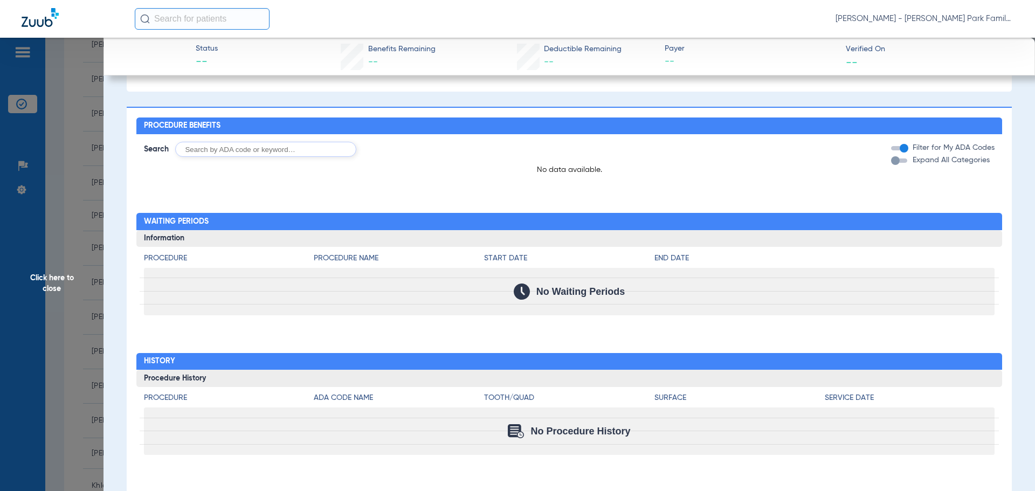
drag, startPoint x: 44, startPoint y: 276, endPoint x: 63, endPoint y: 278, distance: 19.5
click at [44, 277] on span "Click here to close" at bounding box center [51, 283] width 103 height 491
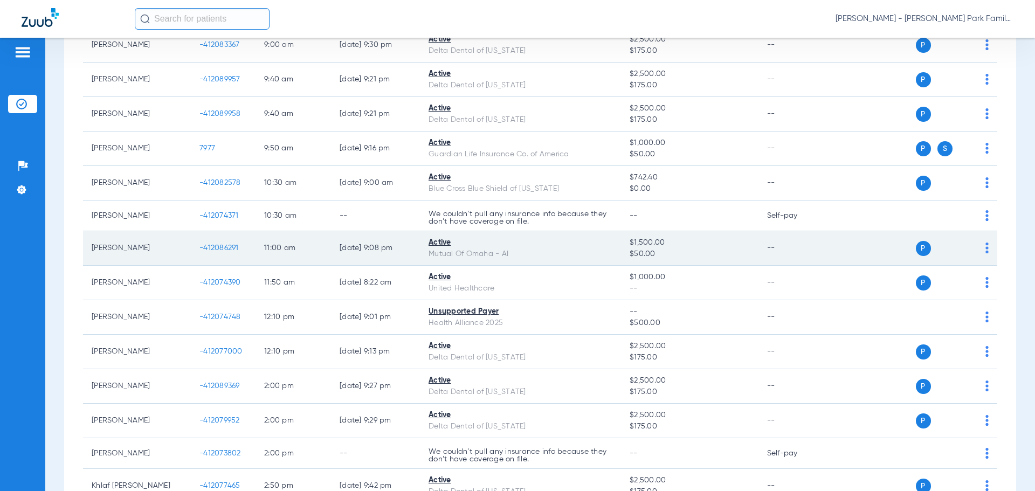
click at [228, 247] on span "-412086291" at bounding box center [218, 248] width 39 height 8
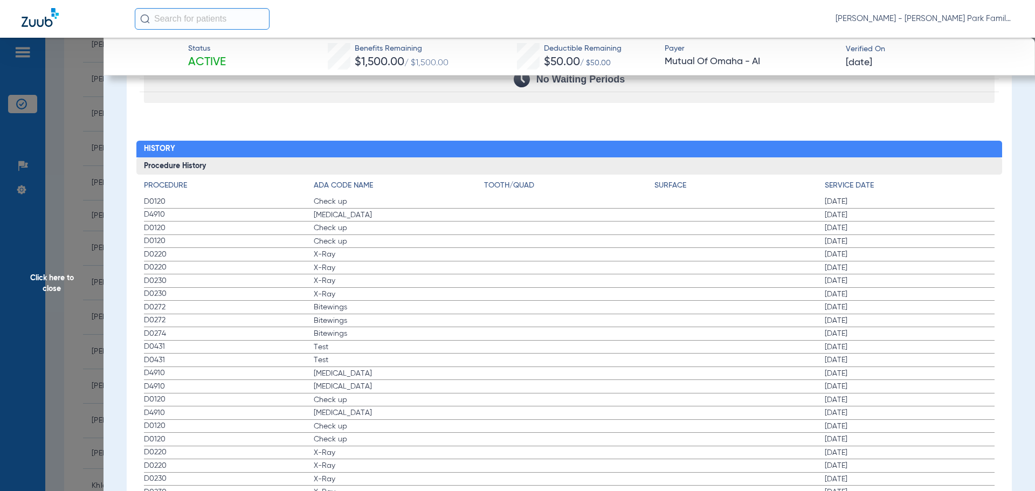
scroll to position [1268, 0]
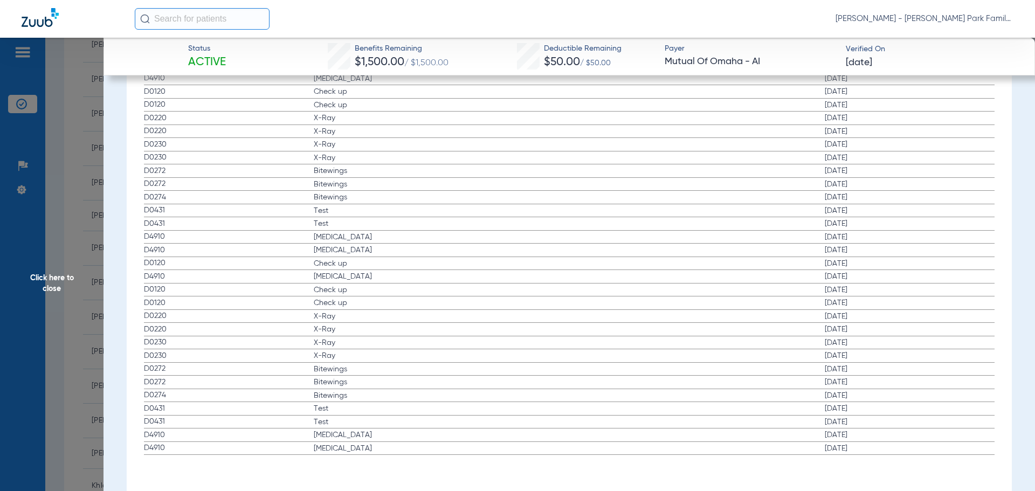
click at [41, 285] on span "Click here to close" at bounding box center [51, 283] width 103 height 491
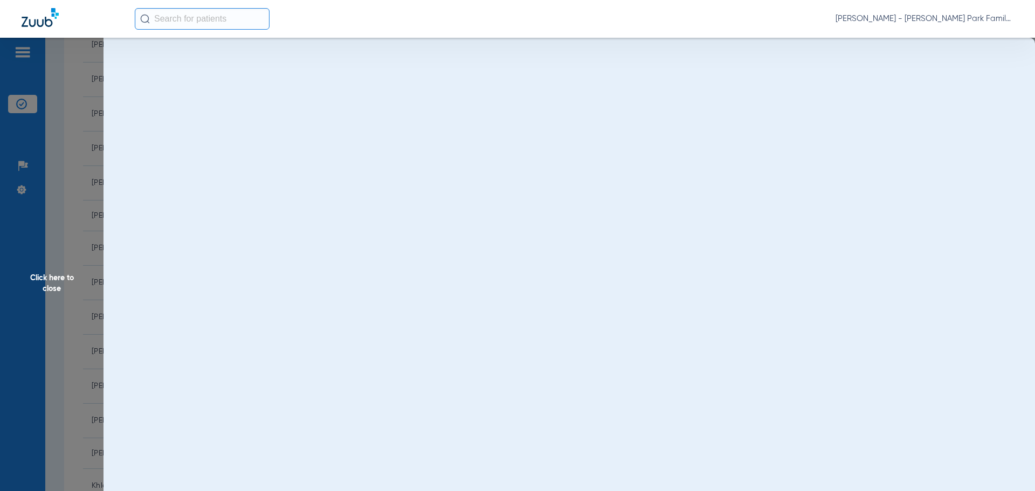
scroll to position [0, 0]
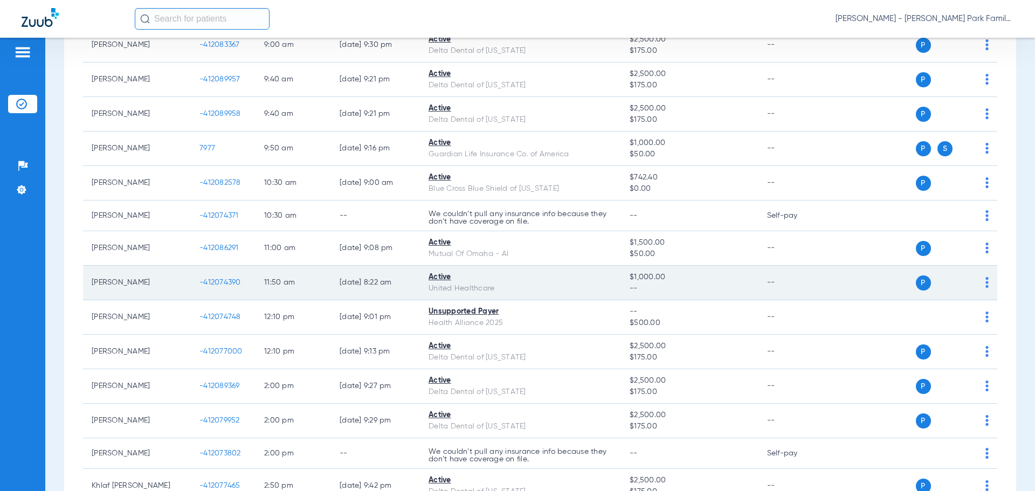
click at [226, 276] on td "-412074390" at bounding box center [223, 283] width 65 height 34
click at [225, 287] on td "-412074390" at bounding box center [223, 283] width 65 height 34
click at [223, 284] on span "-412074390" at bounding box center [219, 283] width 41 height 8
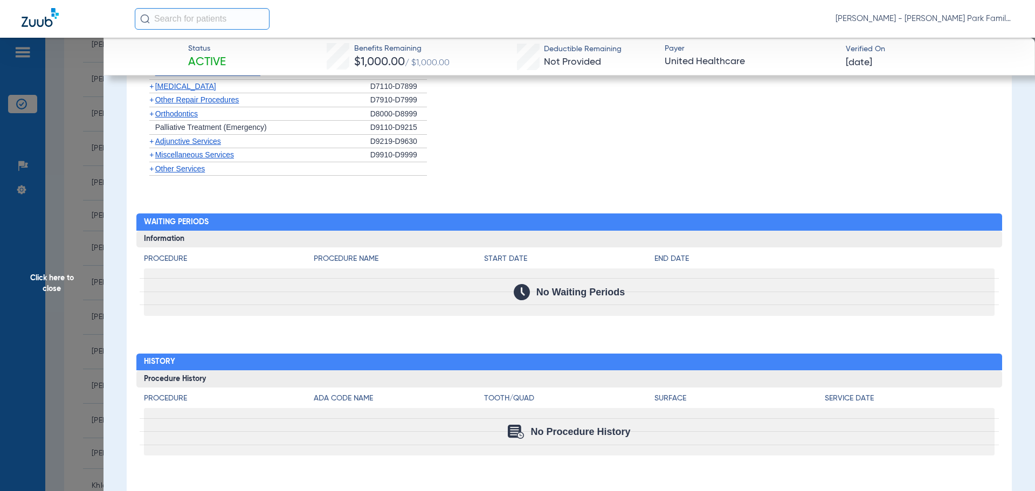
scroll to position [1131, 0]
click at [40, 301] on span "Click here to close" at bounding box center [51, 283] width 103 height 491
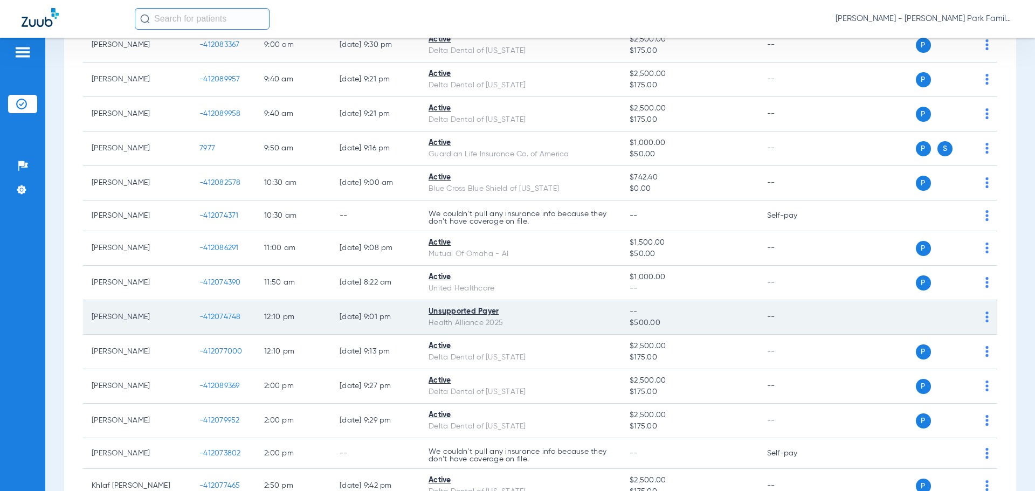
click at [223, 316] on span "-412074748" at bounding box center [219, 317] width 41 height 8
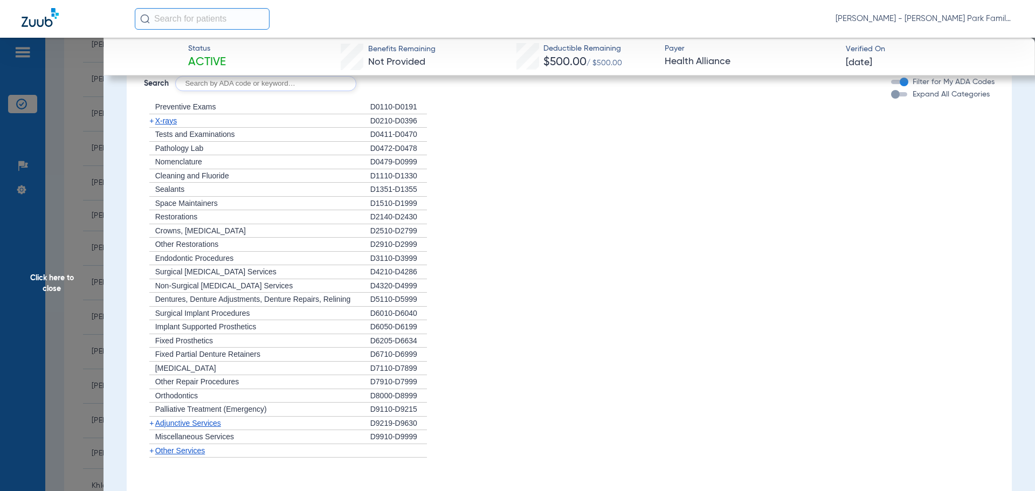
scroll to position [1090, 0]
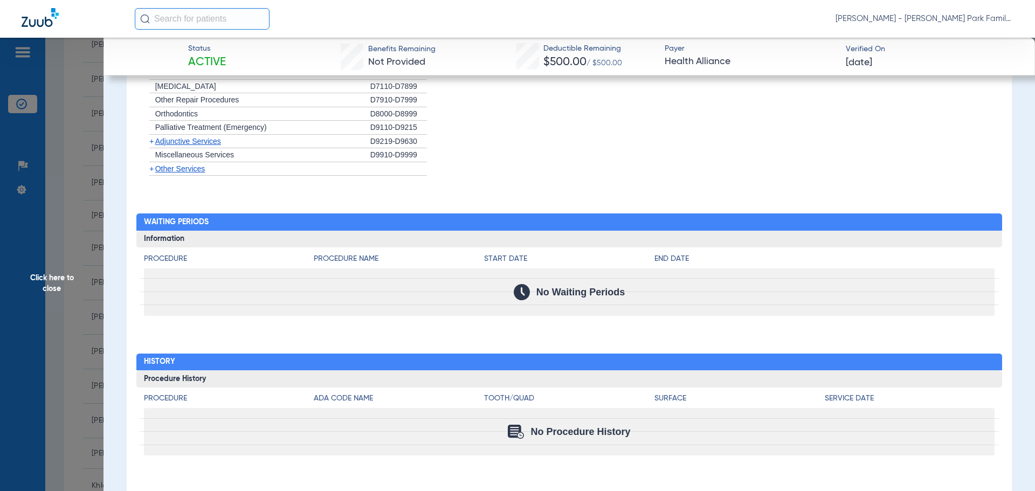
click at [39, 309] on span "Click here to close" at bounding box center [51, 283] width 103 height 491
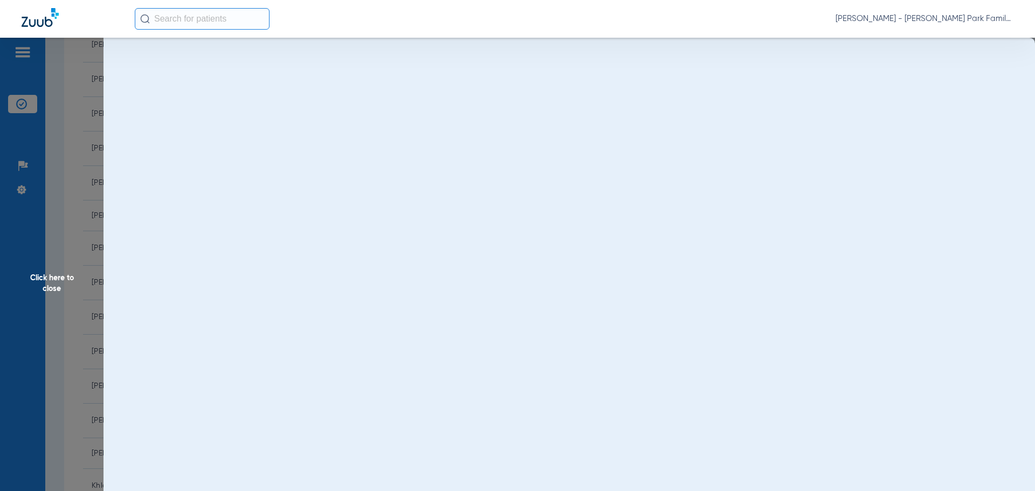
scroll to position [0, 0]
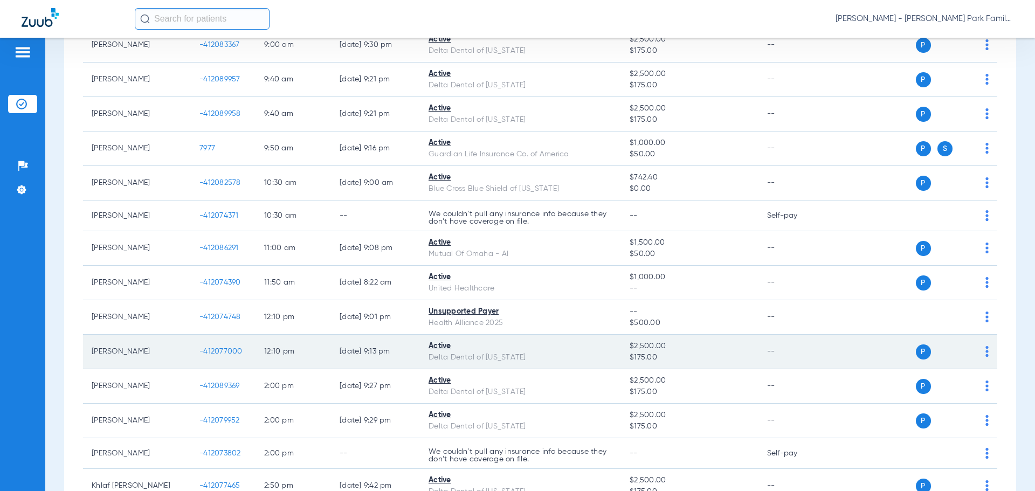
click at [227, 349] on span "-412077000" at bounding box center [220, 352] width 43 height 8
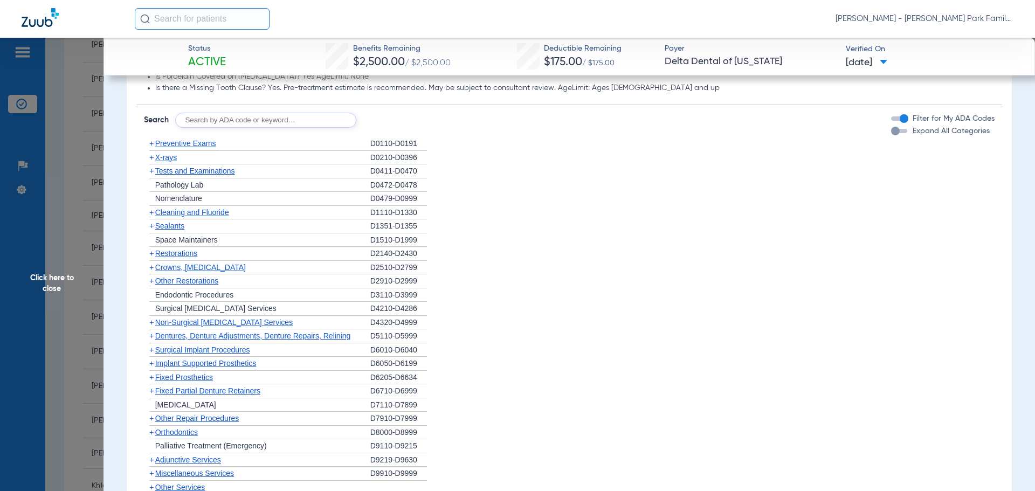
scroll to position [1343, 0]
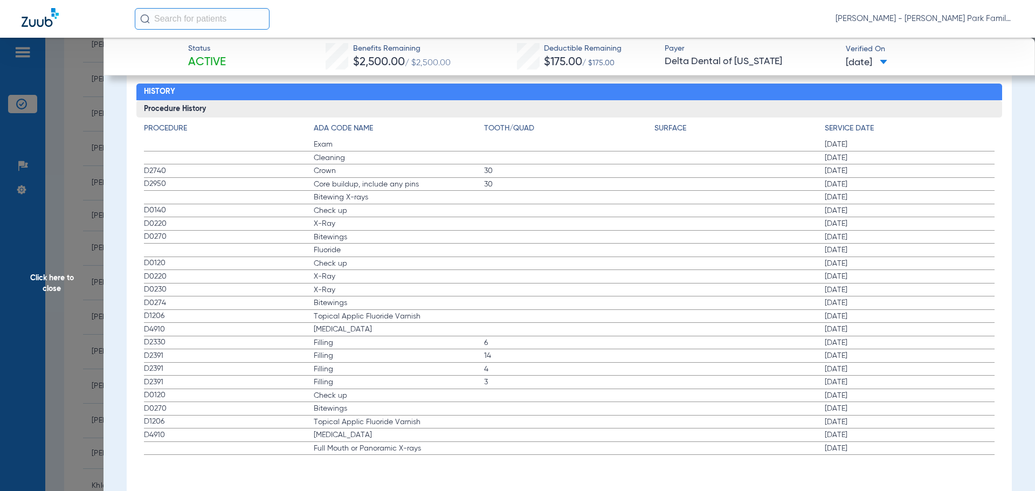
click at [61, 321] on span "Click here to close" at bounding box center [51, 283] width 103 height 491
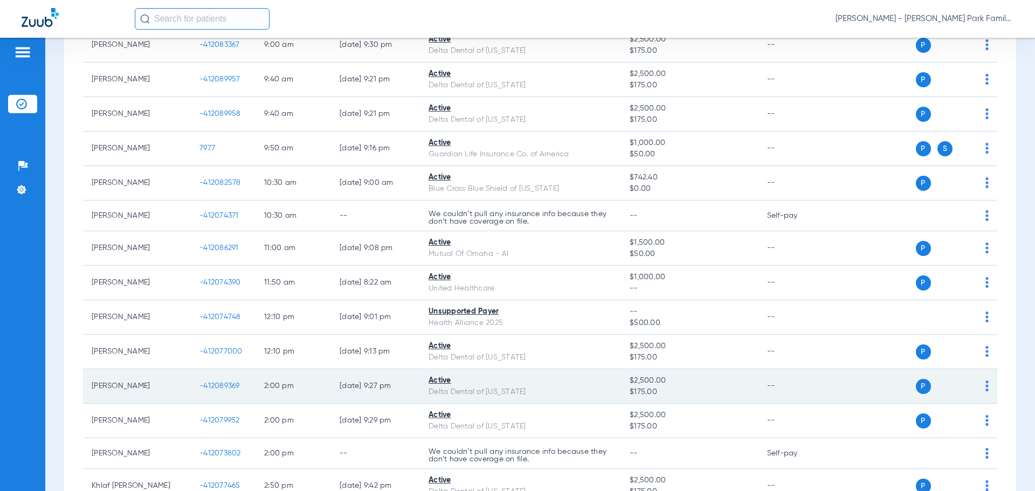
click at [210, 387] on span "-412089369" at bounding box center [219, 386] width 40 height 8
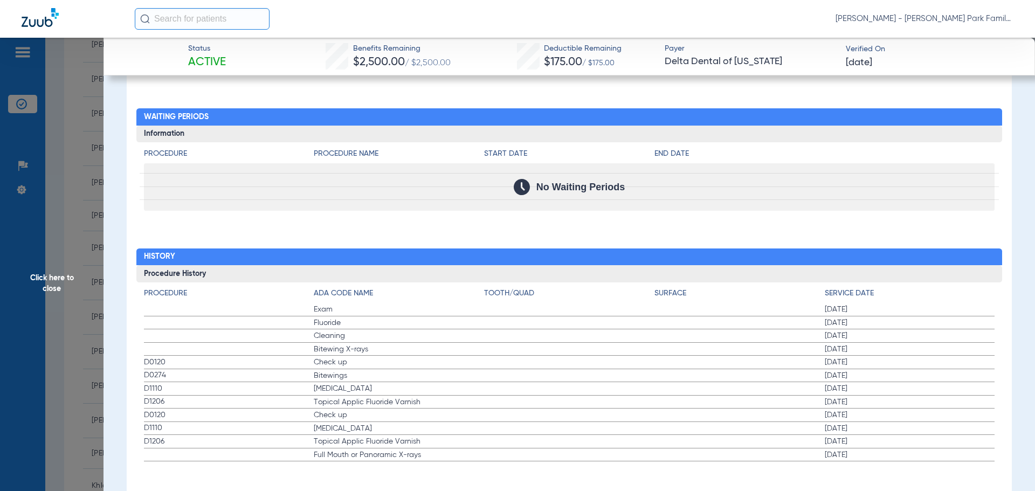
scroll to position [1185, 0]
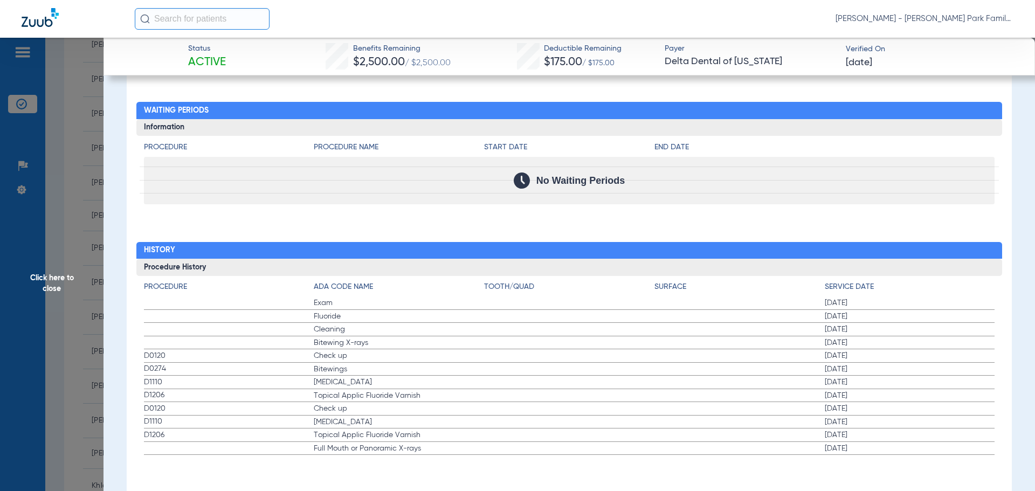
drag, startPoint x: 24, startPoint y: 362, endPoint x: 53, endPoint y: 363, distance: 29.1
click at [25, 363] on span "Click here to close" at bounding box center [51, 283] width 103 height 491
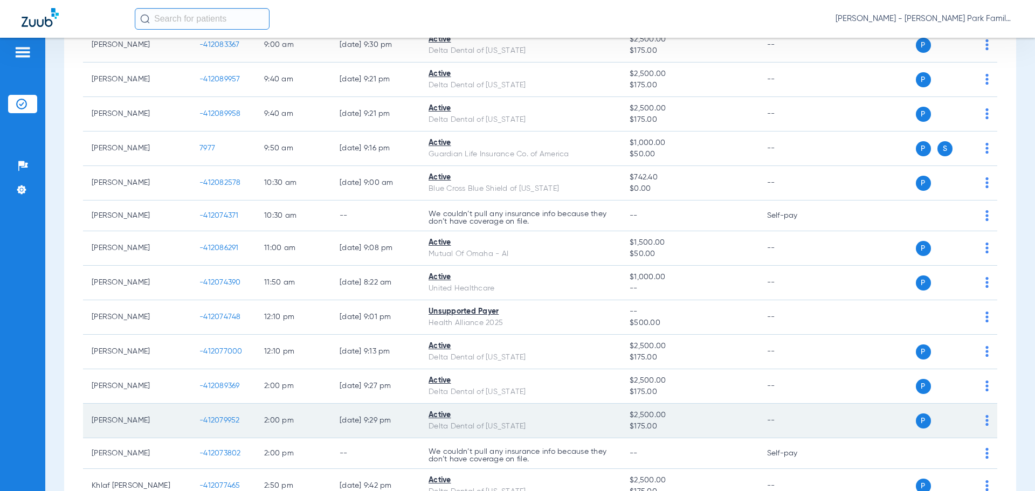
click at [224, 421] on span "-412079952" at bounding box center [219, 421] width 40 height 8
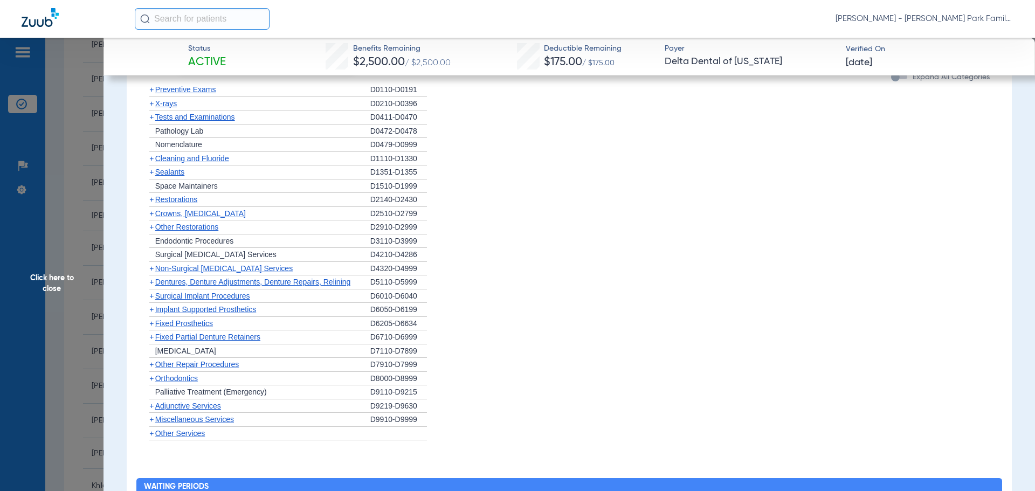
scroll to position [1185, 0]
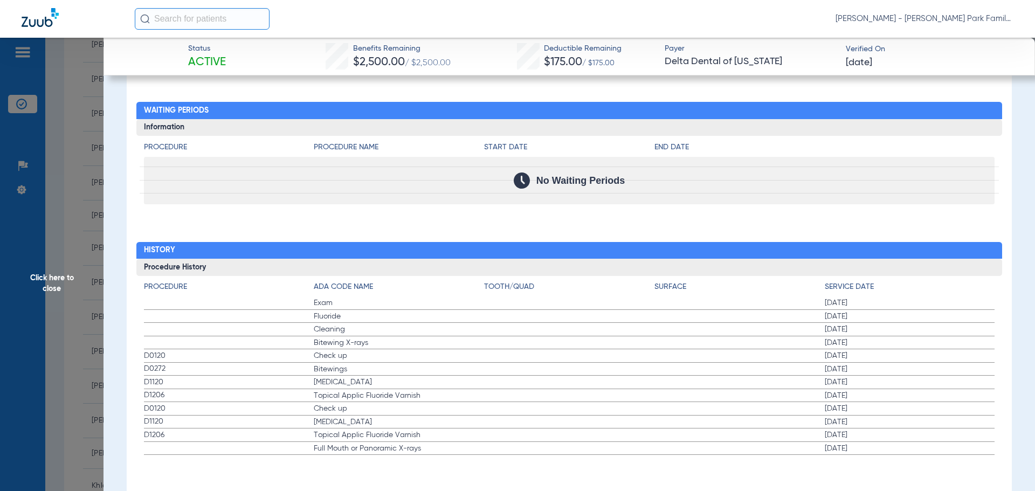
click at [31, 380] on span "Click here to close" at bounding box center [51, 283] width 103 height 491
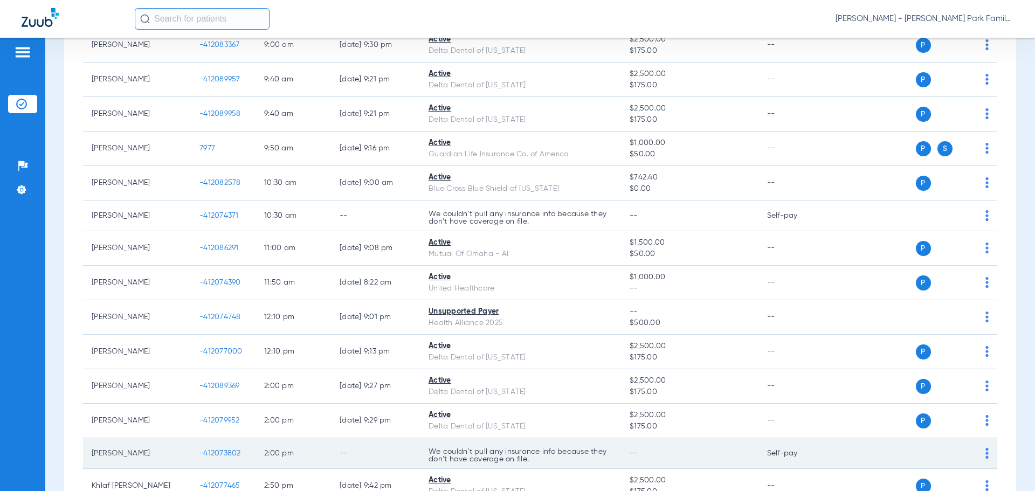
click at [231, 454] on span "-412073802" at bounding box center [219, 453] width 41 height 8
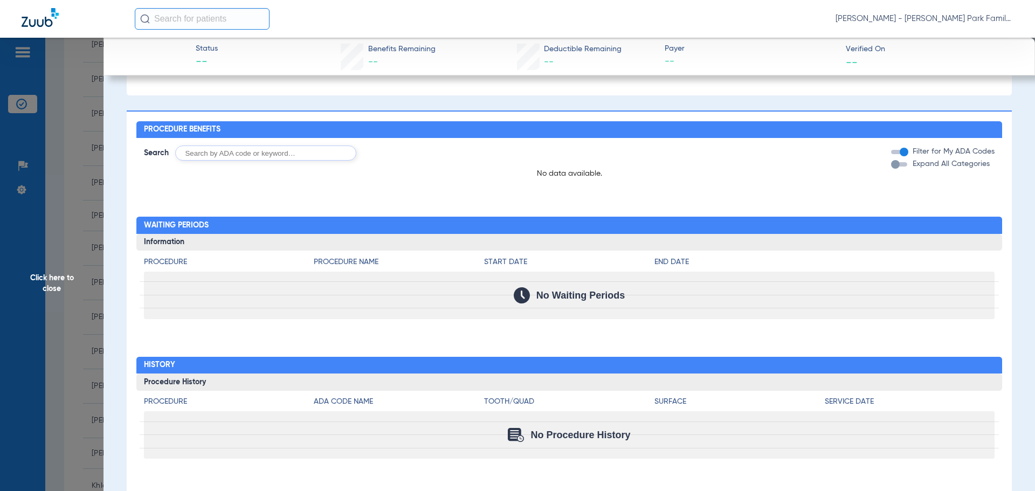
scroll to position [555, 0]
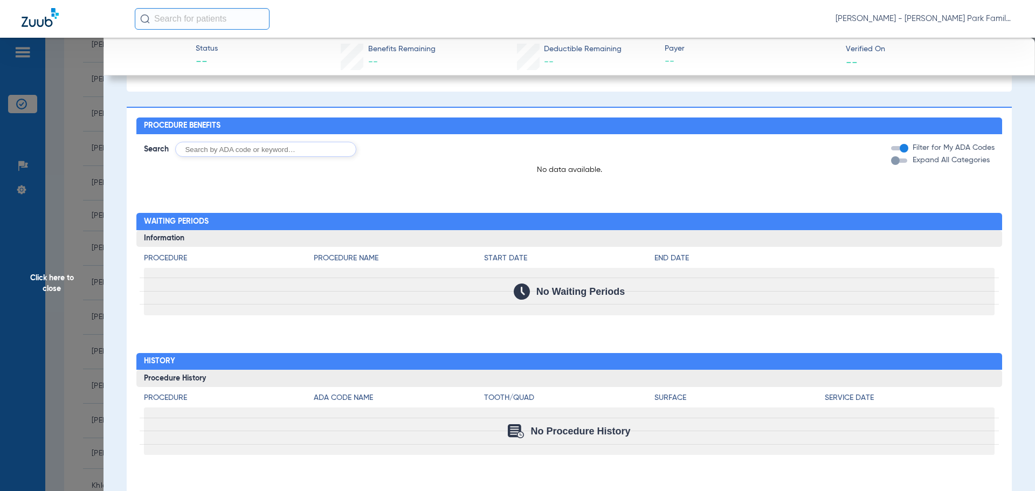
click at [28, 382] on span "Click here to close" at bounding box center [51, 283] width 103 height 491
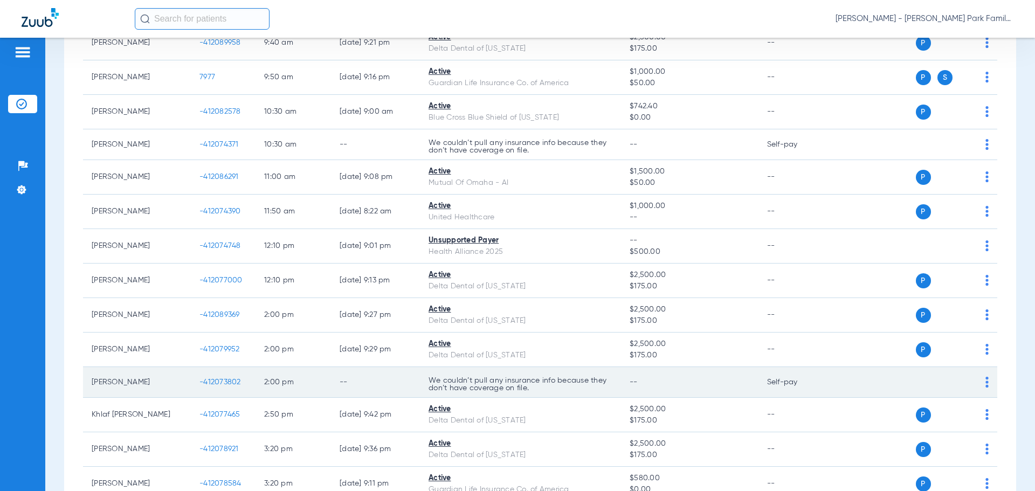
scroll to position [657, 0]
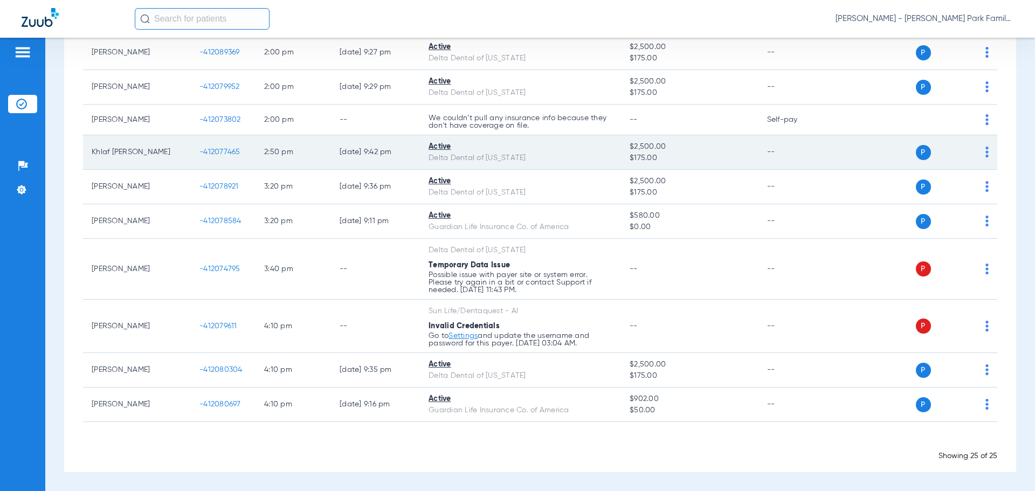
click at [221, 151] on span "-412077465" at bounding box center [219, 152] width 41 height 8
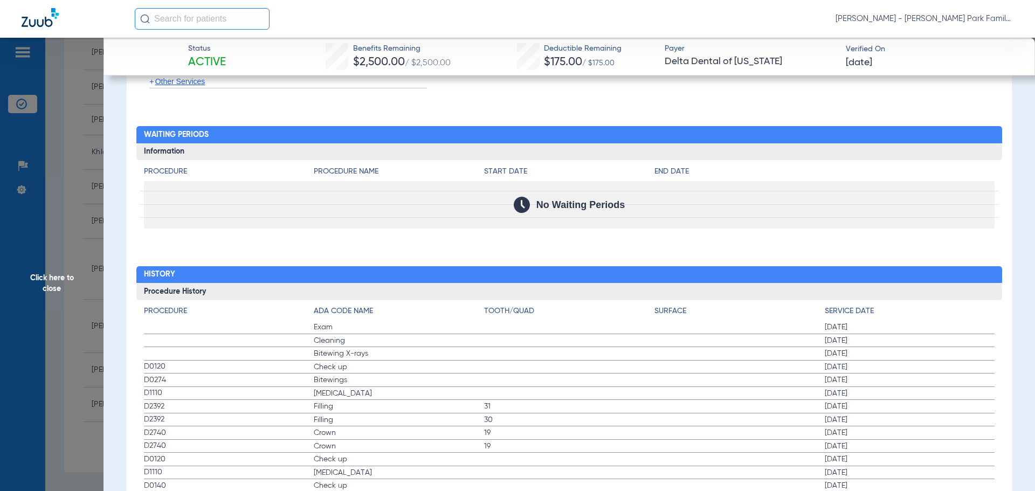
scroll to position [1238, 0]
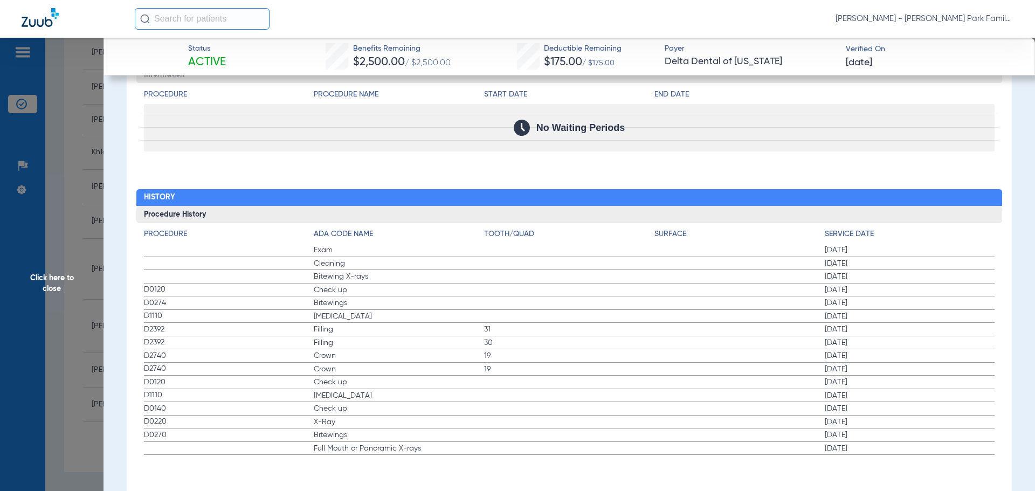
click at [74, 345] on span "Click here to close" at bounding box center [51, 283] width 103 height 491
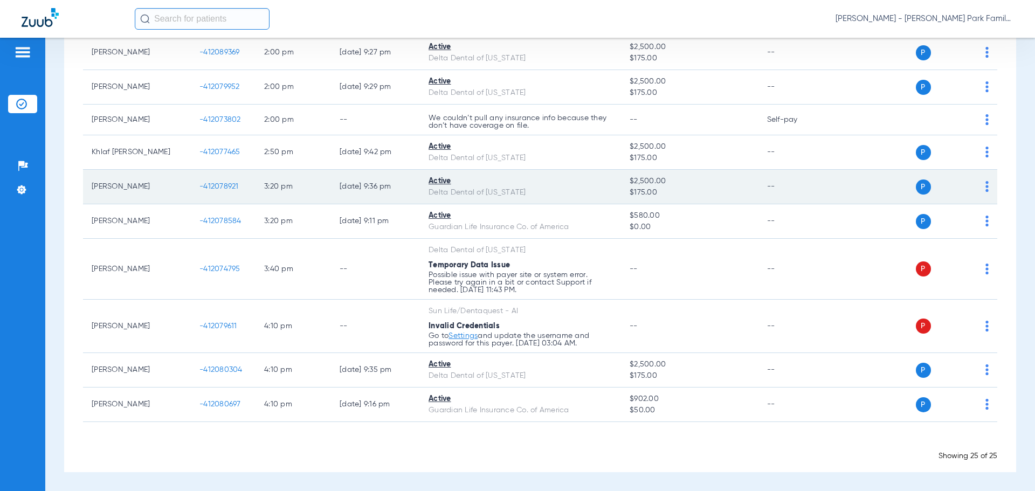
click at [223, 186] on span "-412078921" at bounding box center [218, 187] width 39 height 8
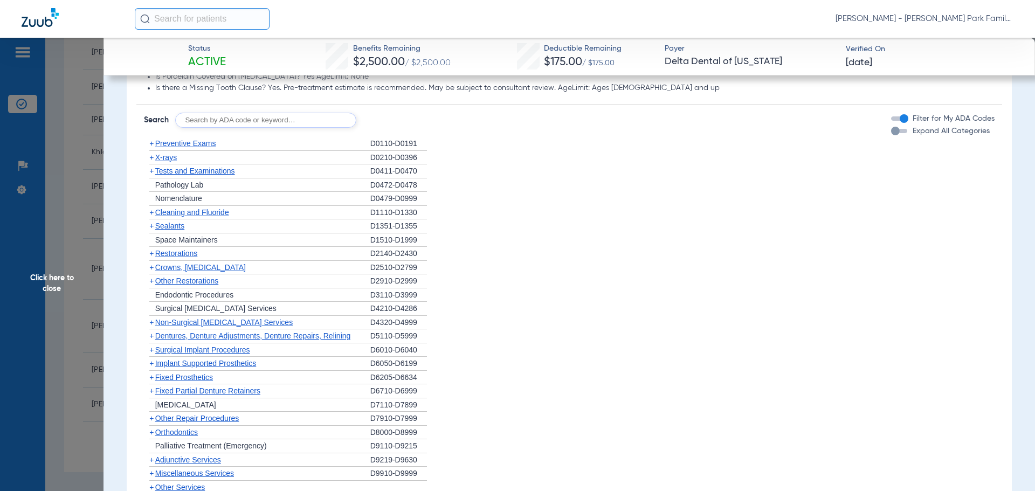
scroll to position [1211, 0]
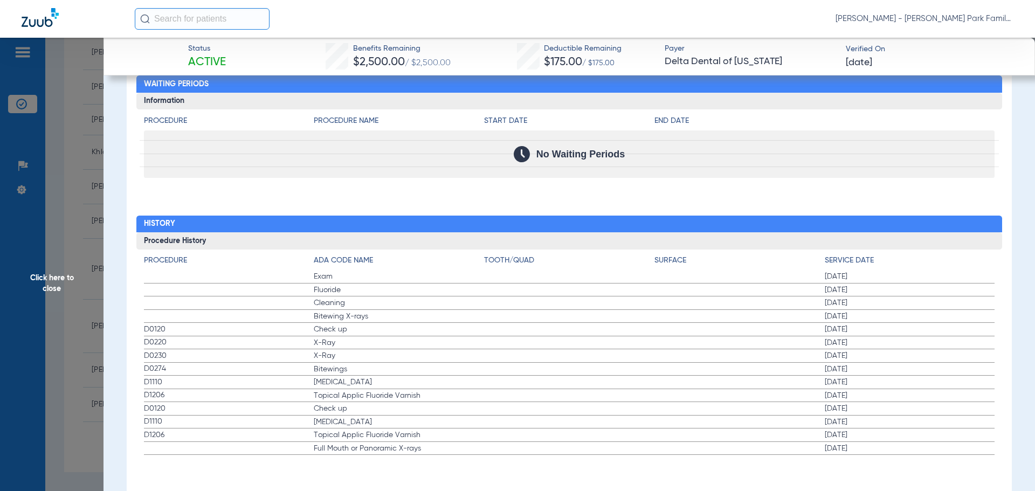
click at [60, 267] on span "Click here to close" at bounding box center [51, 283] width 103 height 491
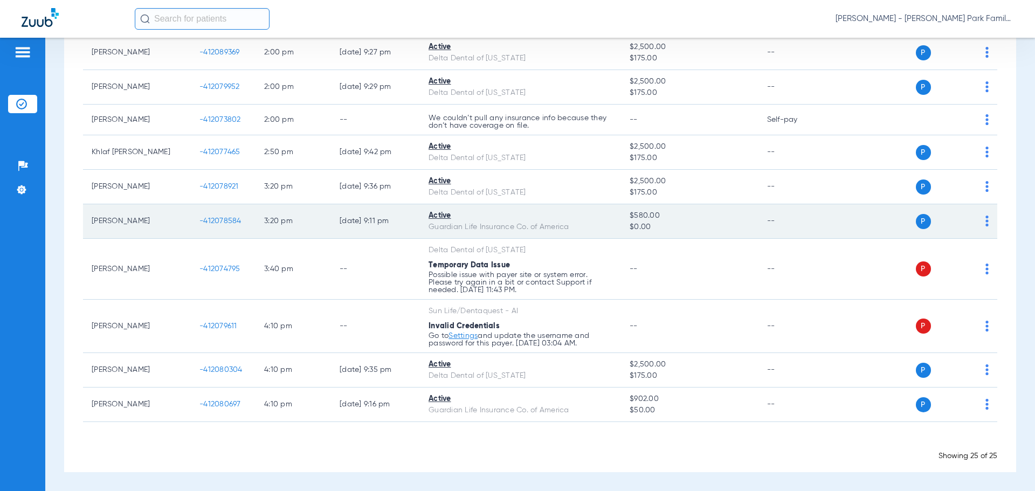
click at [234, 221] on span "-412078584" at bounding box center [220, 221] width 42 height 8
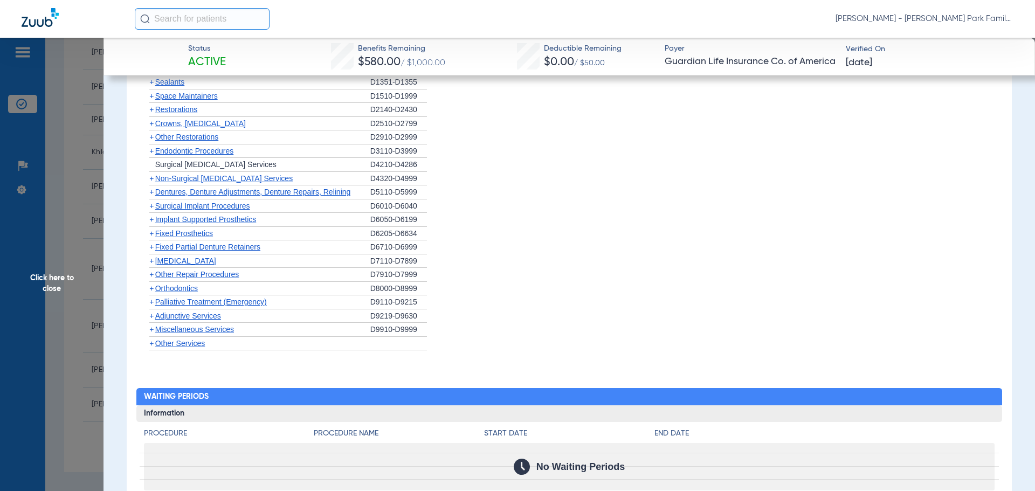
scroll to position [1551, 0]
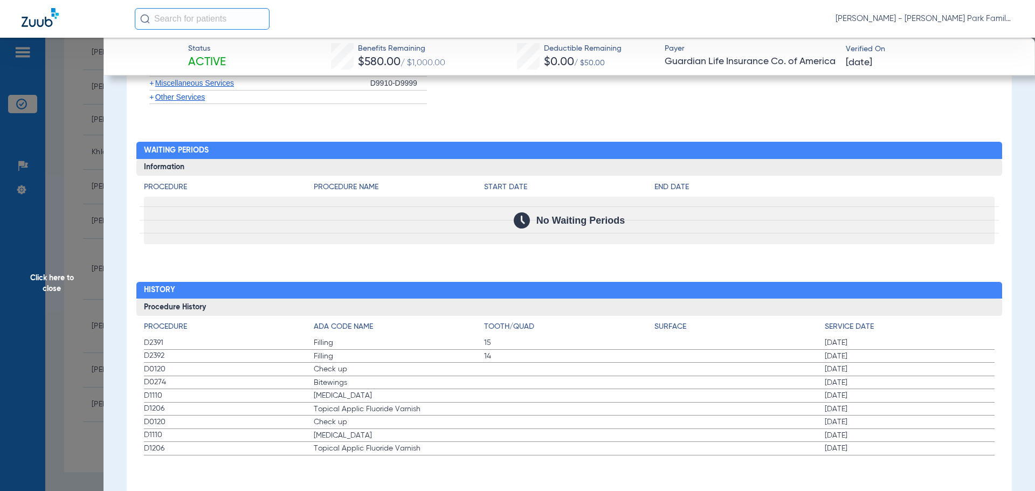
click at [57, 282] on span "Click here to close" at bounding box center [51, 283] width 103 height 491
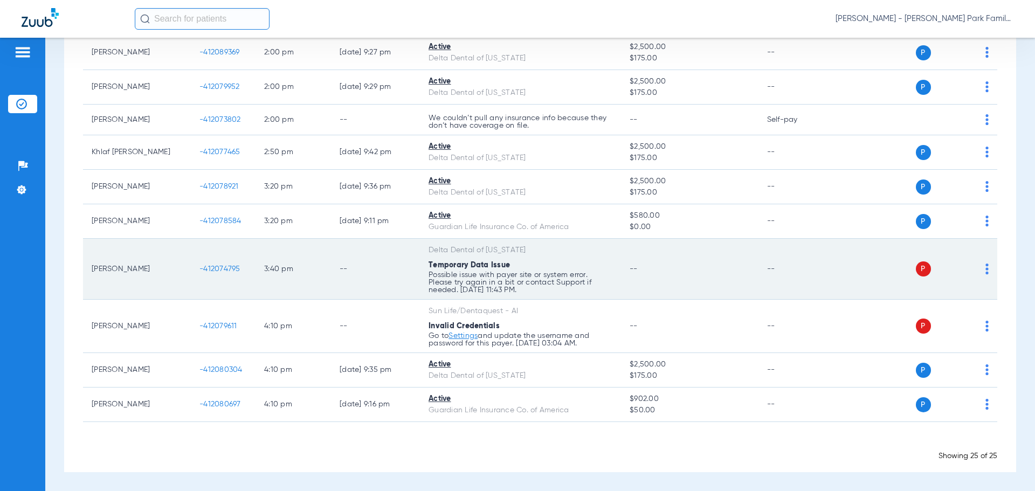
click at [232, 272] on span "-412074795" at bounding box center [219, 269] width 41 height 8
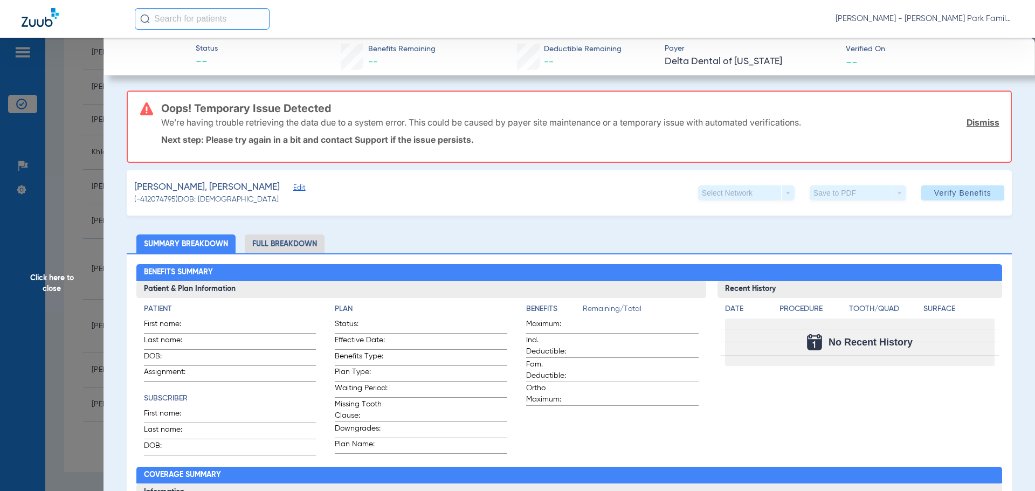
scroll to position [467, 0]
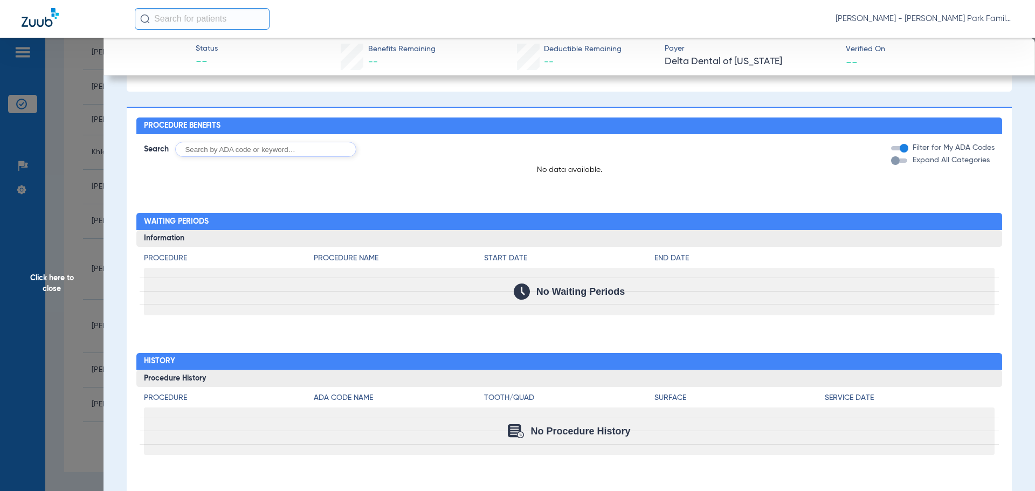
click at [45, 338] on span "Click here to close" at bounding box center [51, 283] width 103 height 491
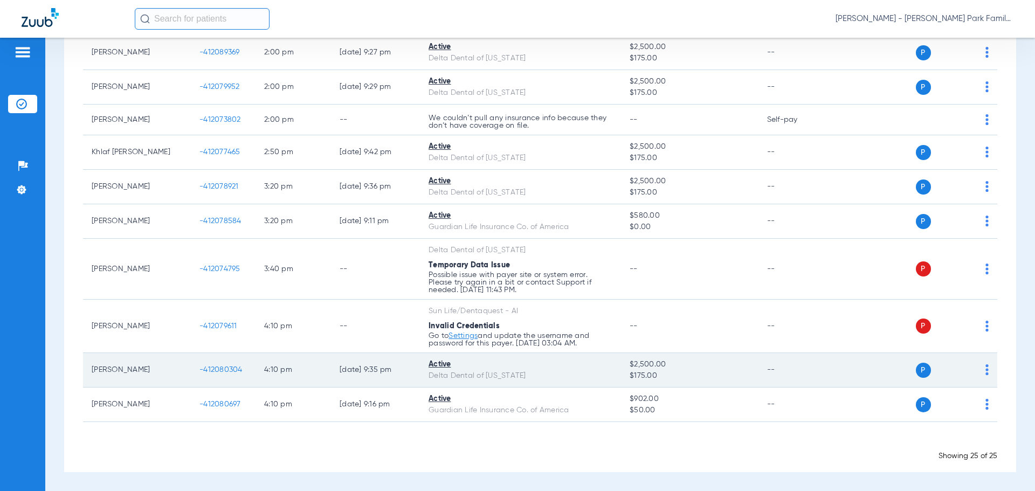
click at [226, 371] on span "-412080304" at bounding box center [220, 370] width 43 height 8
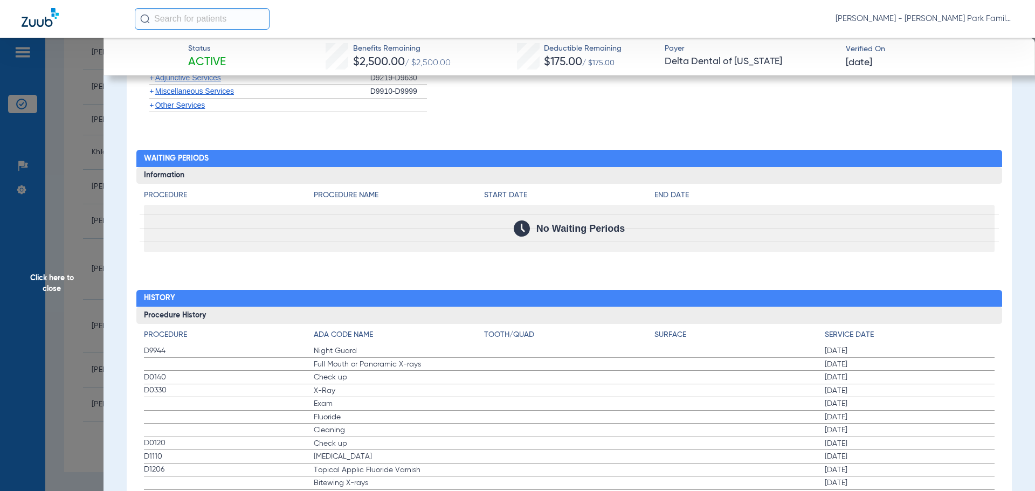
scroll to position [1211, 0]
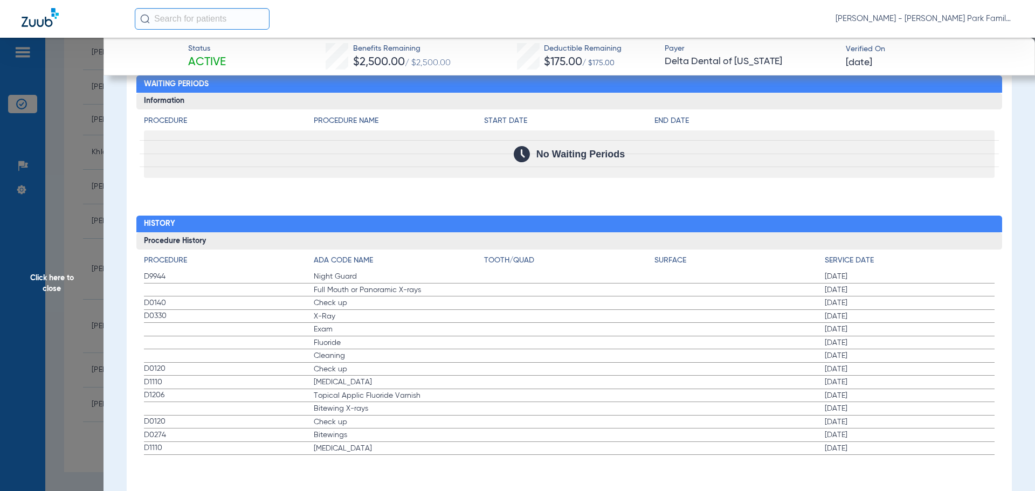
click at [23, 308] on span "Click here to close" at bounding box center [51, 283] width 103 height 491
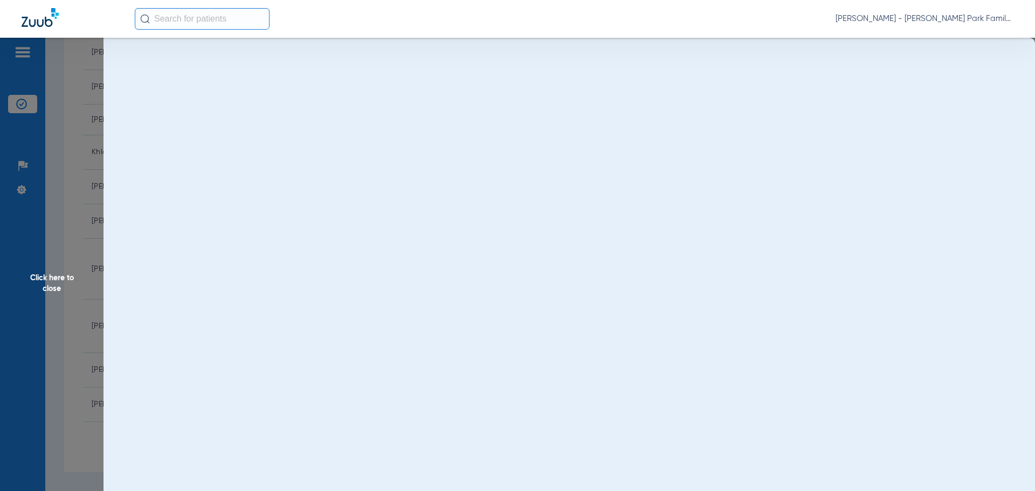
scroll to position [0, 0]
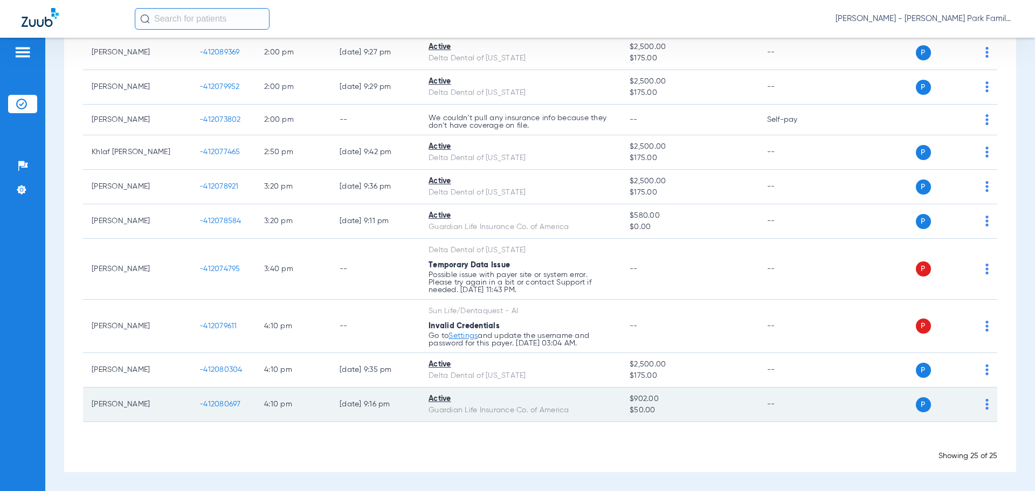
click at [234, 401] on span "-412080697" at bounding box center [219, 404] width 41 height 8
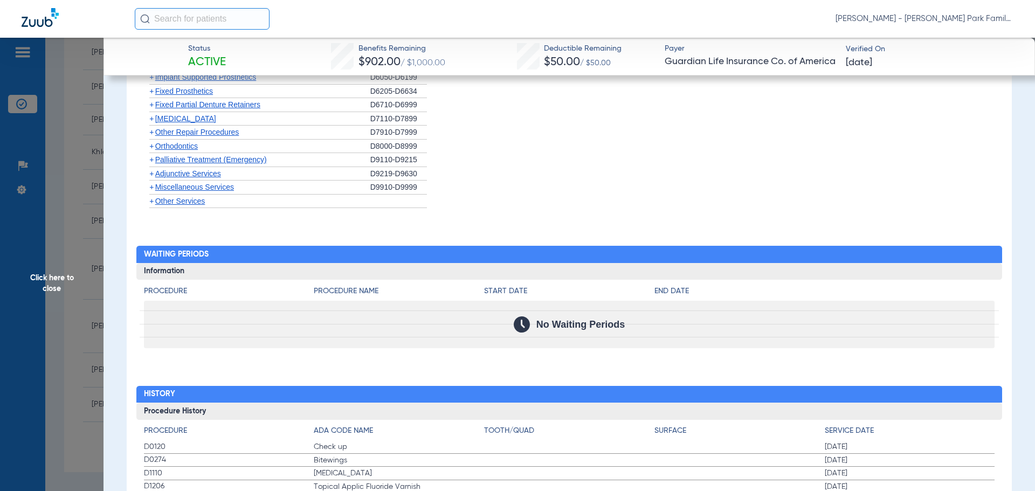
scroll to position [1525, 0]
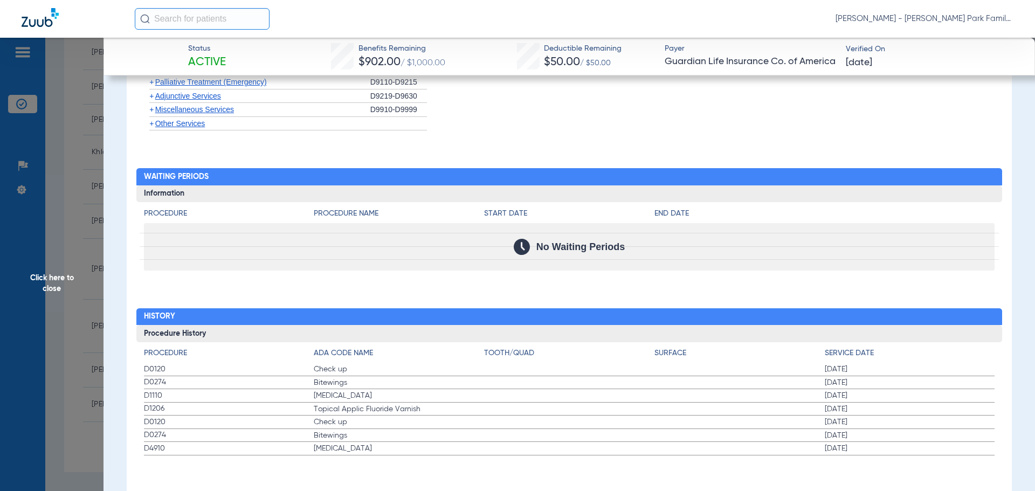
click at [56, 290] on span "Click here to close" at bounding box center [51, 283] width 103 height 491
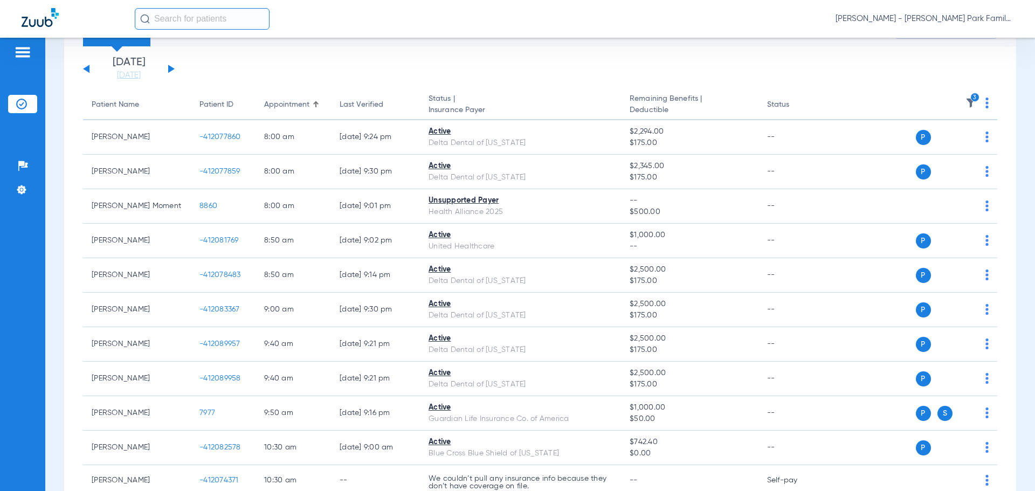
scroll to position [0, 0]
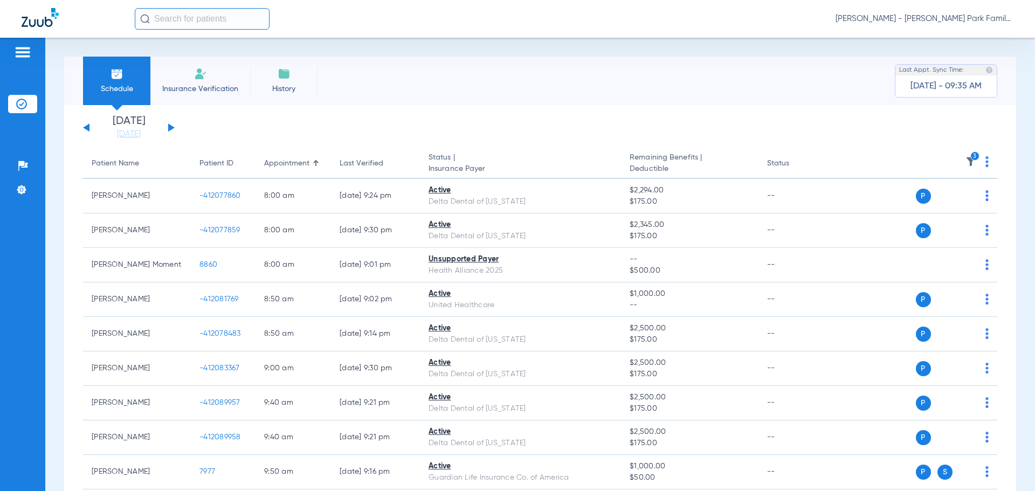
click at [170, 128] on button at bounding box center [171, 127] width 6 height 8
